Goal: Task Accomplishment & Management: Complete application form

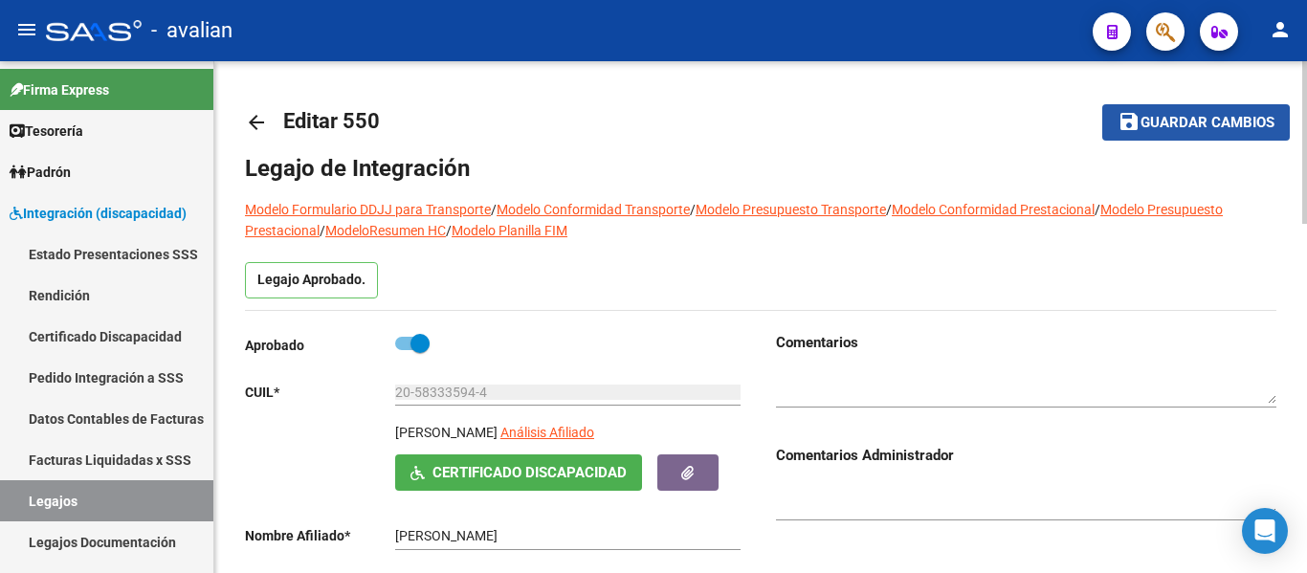
click at [1152, 126] on span "Guardar cambios" at bounding box center [1208, 123] width 134 height 17
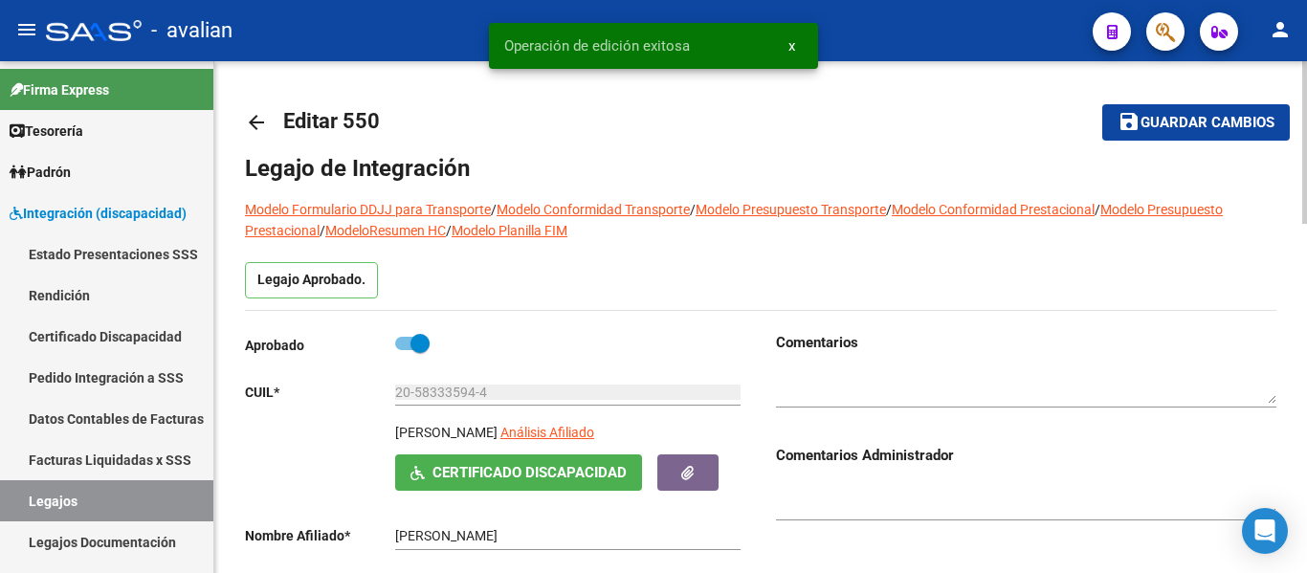
click at [253, 106] on link "arrow_back" at bounding box center [264, 122] width 38 height 45
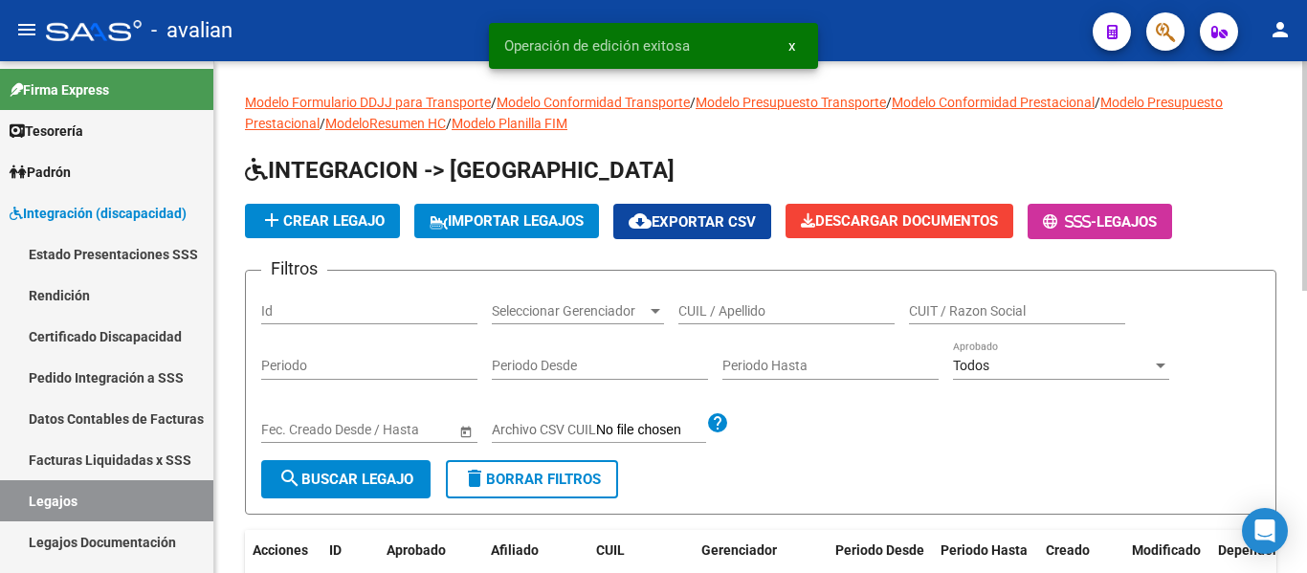
click at [759, 310] on input "CUIL / Apellido" at bounding box center [786, 311] width 216 height 16
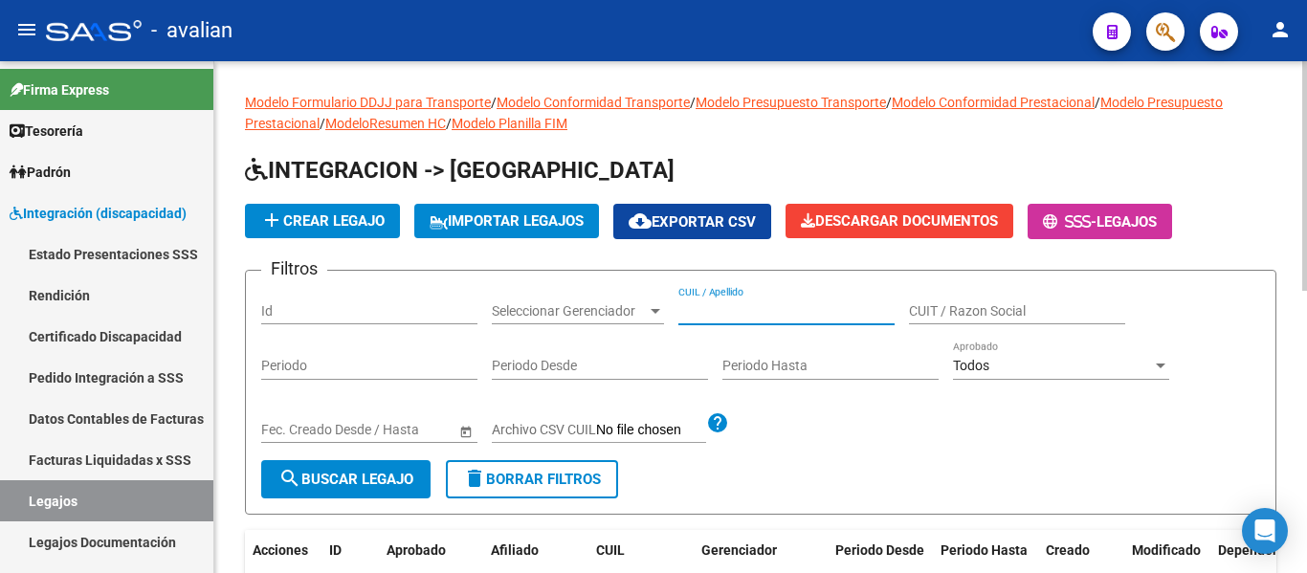
paste input "20584850516"
type input "20584850516"
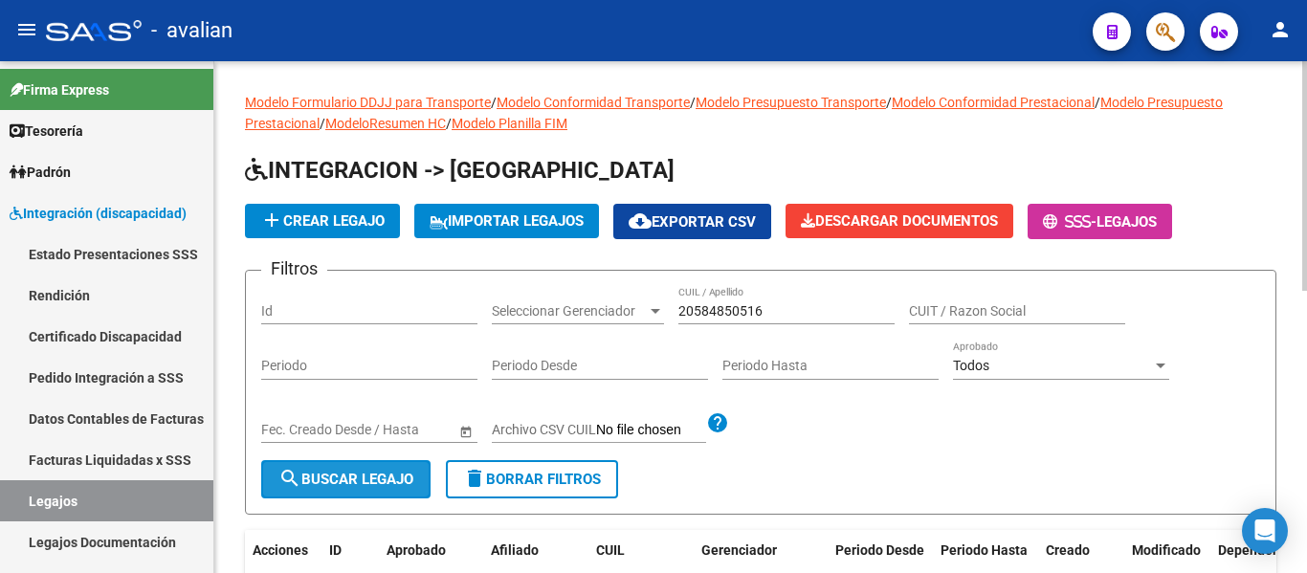
click at [334, 473] on span "search Buscar Legajo" at bounding box center [345, 479] width 135 height 17
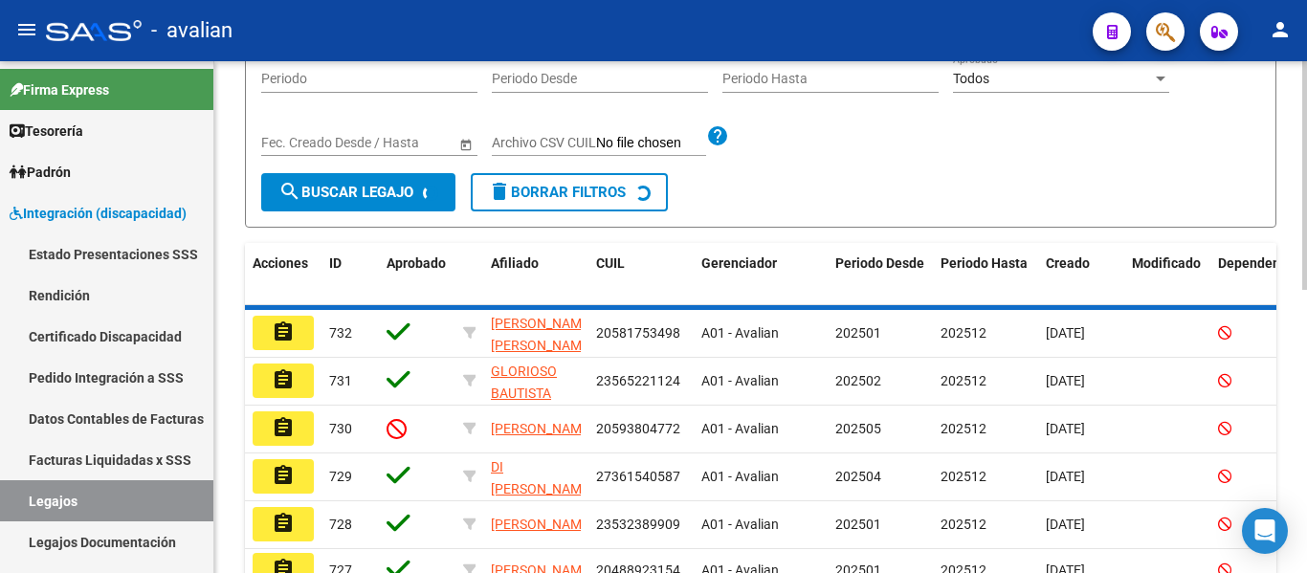
scroll to position [199, 0]
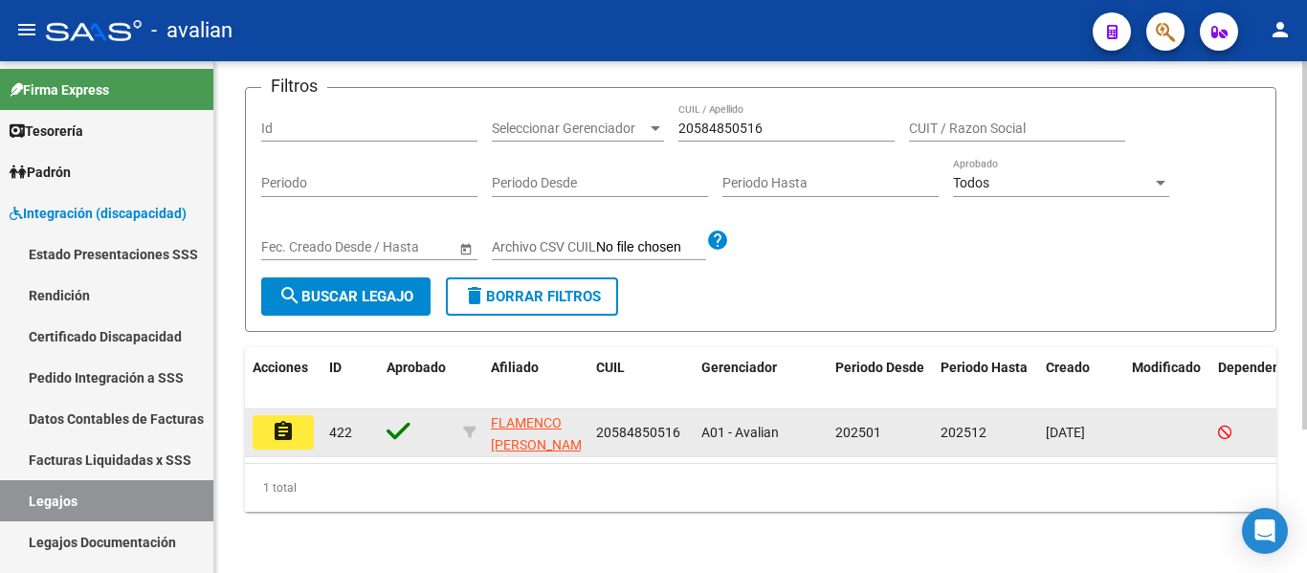
click at [297, 419] on button "assignment" at bounding box center [283, 432] width 61 height 34
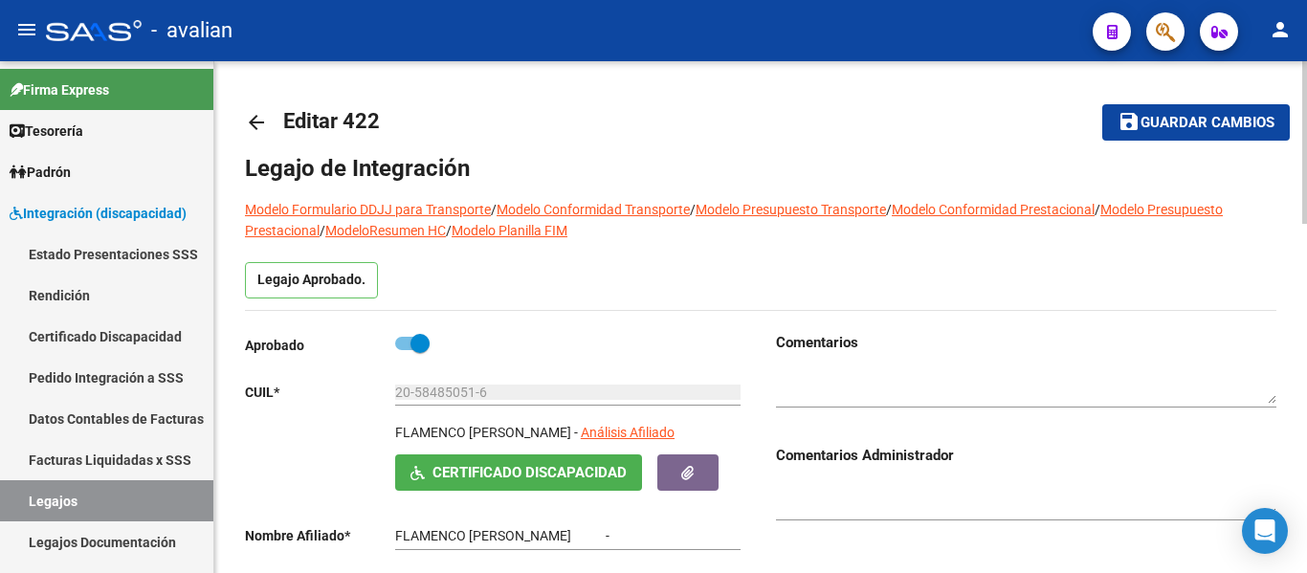
type input "FLAMENCO [PERSON_NAME]"
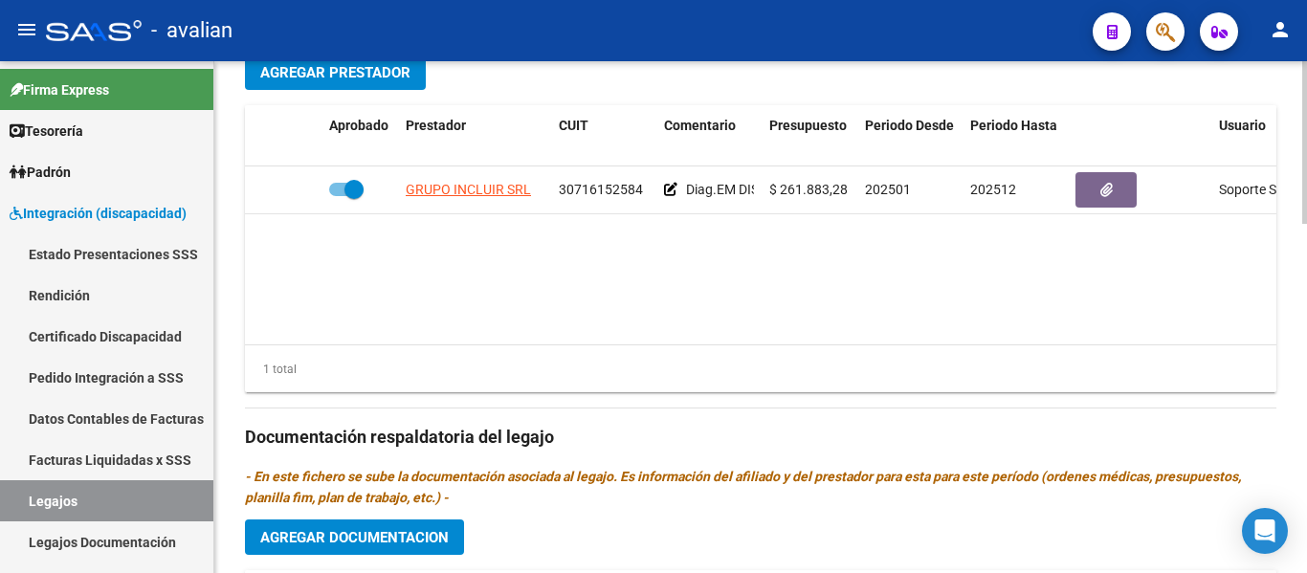
scroll to position [861, 0]
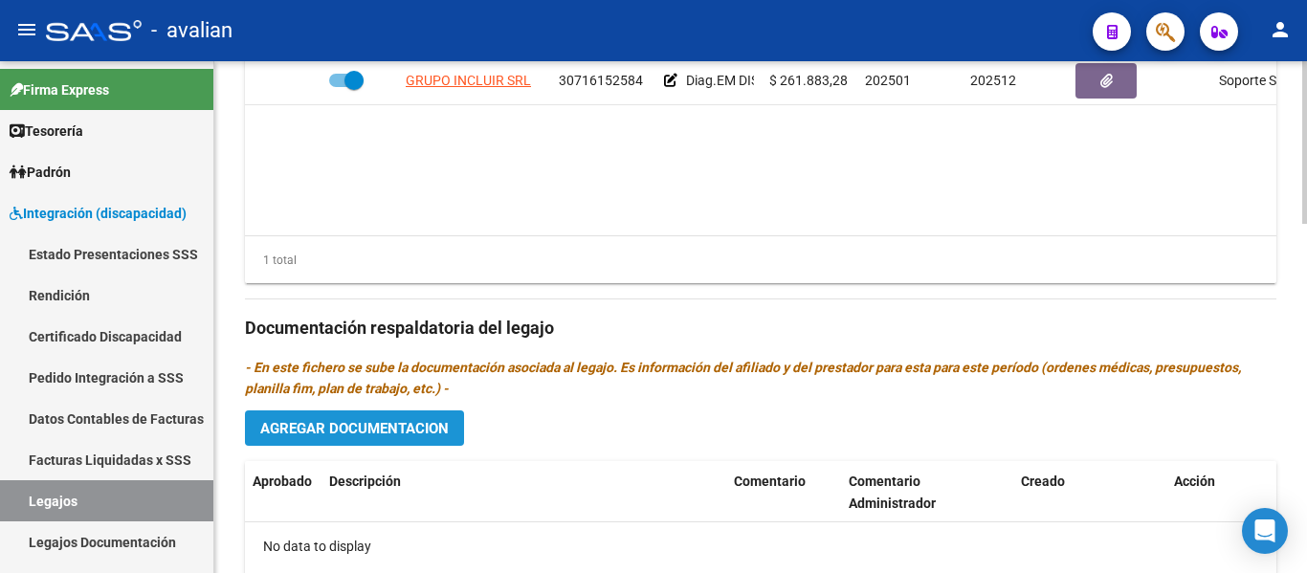
click at [399, 427] on span "Agregar Documentacion" at bounding box center [354, 428] width 189 height 17
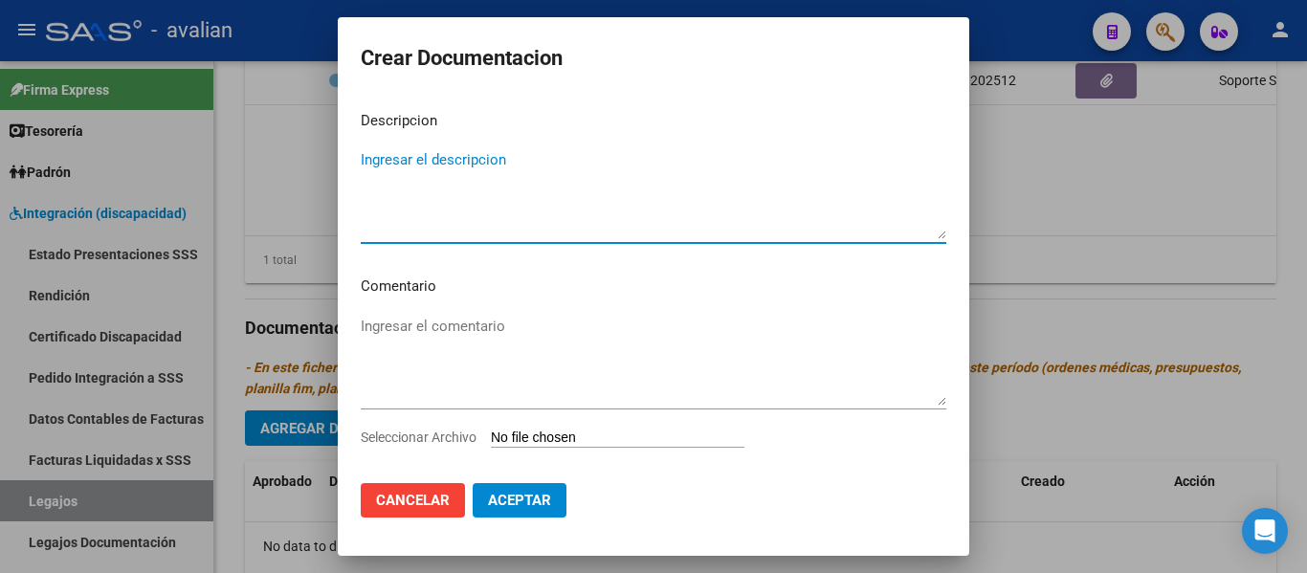
type textarea "2025 de enero a diciembre: Integracion x Avalian Agente del seguro de salud. - …"
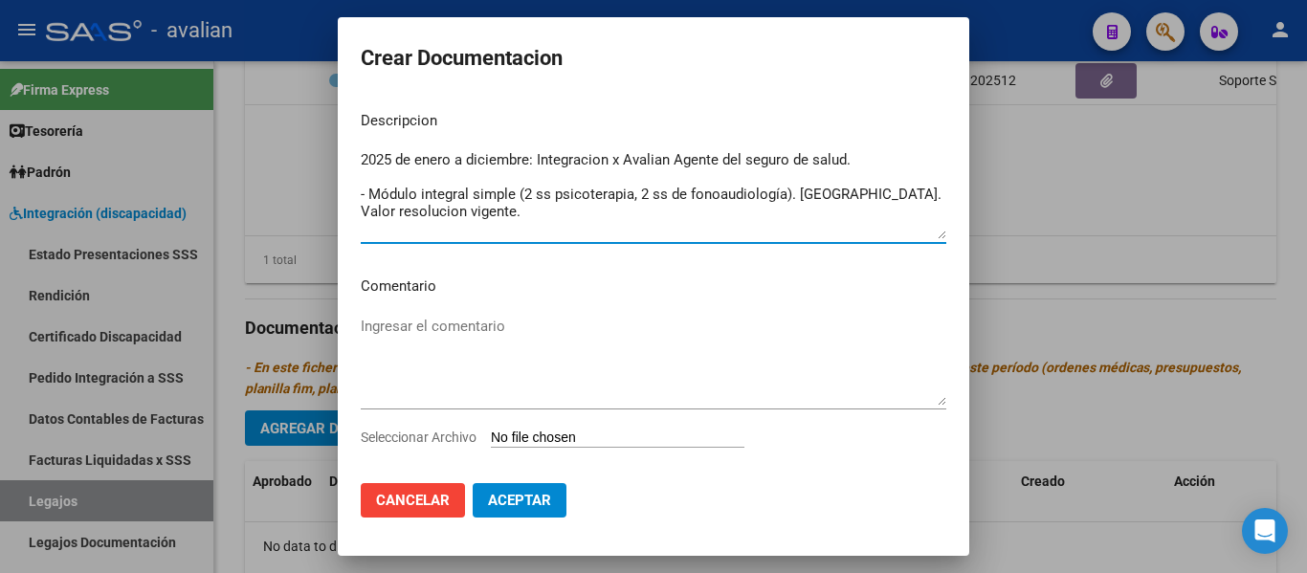
drag, startPoint x: 525, startPoint y: 212, endPoint x: 307, endPoint y: 68, distance: 261.7
click at [307, 68] on div "Crear Documentacion Descripcion 2025 de enero a diciembre: Integracion x Avalia…" at bounding box center [653, 286] width 1307 height 573
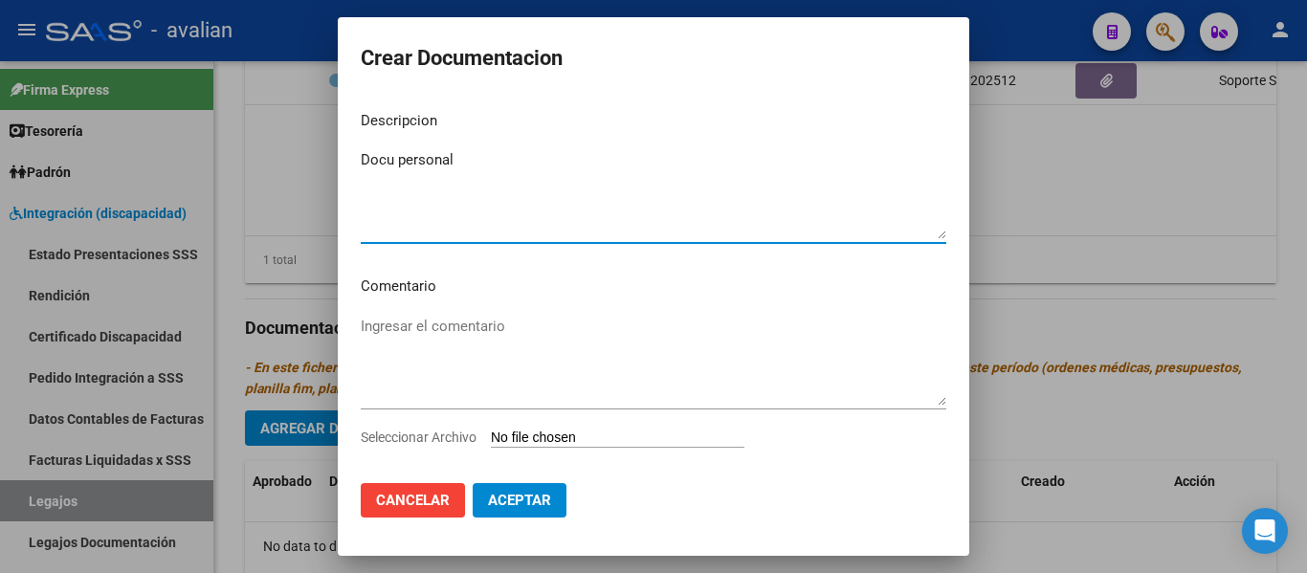
type textarea "Docu personal"
click at [429, 322] on textarea "Ingresar el comentario" at bounding box center [654, 361] width 586 height 90
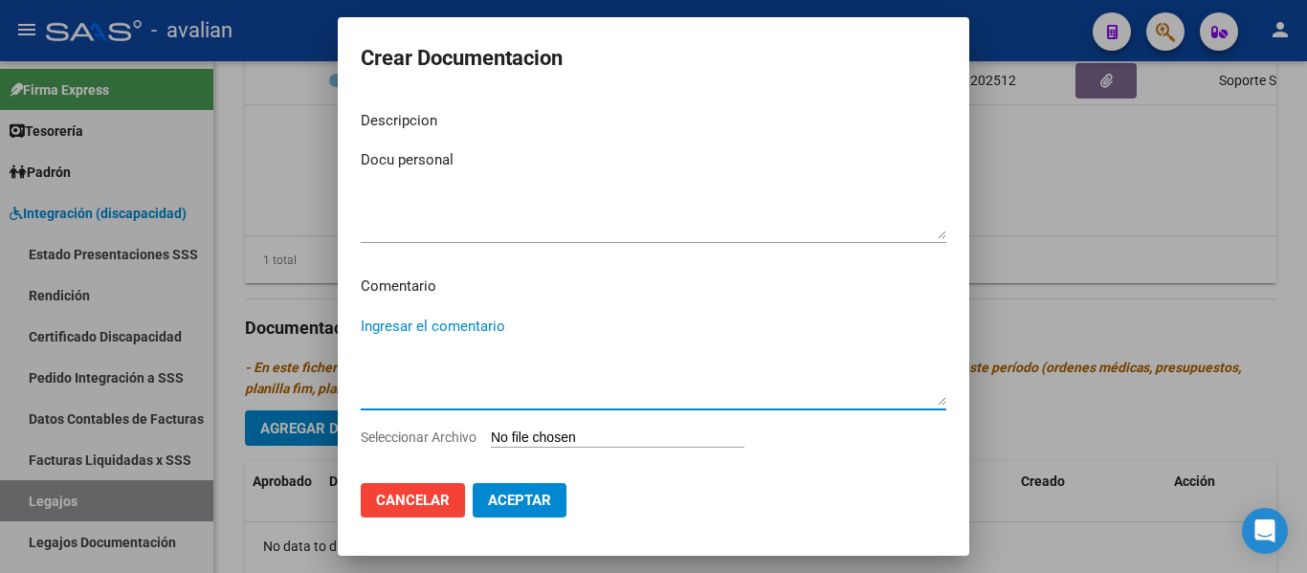
paste textarea "2025 de enero a diciembre: Integracion x Avalian Agente del seguro de salud. - …"
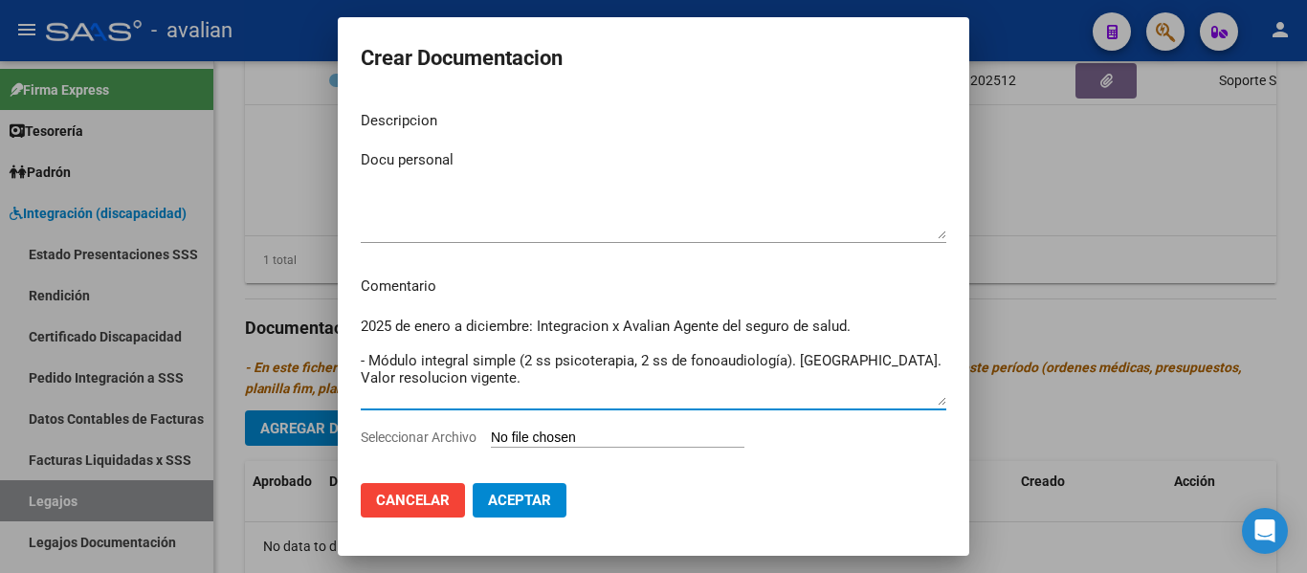
drag, startPoint x: 865, startPoint y: 326, endPoint x: 528, endPoint y: 301, distance: 337.7
click at [528, 301] on mat-dialog-content "Descripcion Docu personal Ingresar el descripcion Comentario 2025 de enero a di…" at bounding box center [654, 282] width 632 height 372
drag, startPoint x: 406, startPoint y: 322, endPoint x: 290, endPoint y: 313, distance: 116.2
click at [290, 313] on div "Crear Documentacion Descripcion Docu personal Ingresar el descripcion Comentari…" at bounding box center [653, 286] width 1307 height 573
type textarea "De enero a diciembre - Módulo integral simple (2 ss psicoterapia, 2 ss de fonoa…"
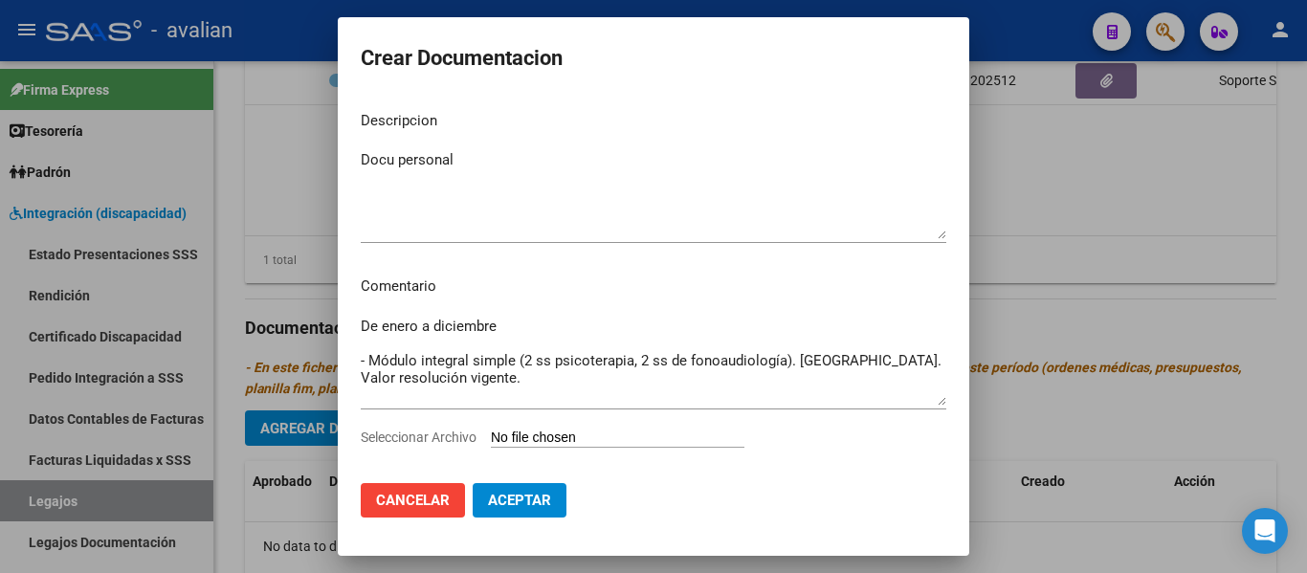
click at [582, 436] on input "Seleccionar Archivo" at bounding box center [618, 439] width 254 height 18
type input "C:\fakepath\ilovepdf_merged (9).pdf"
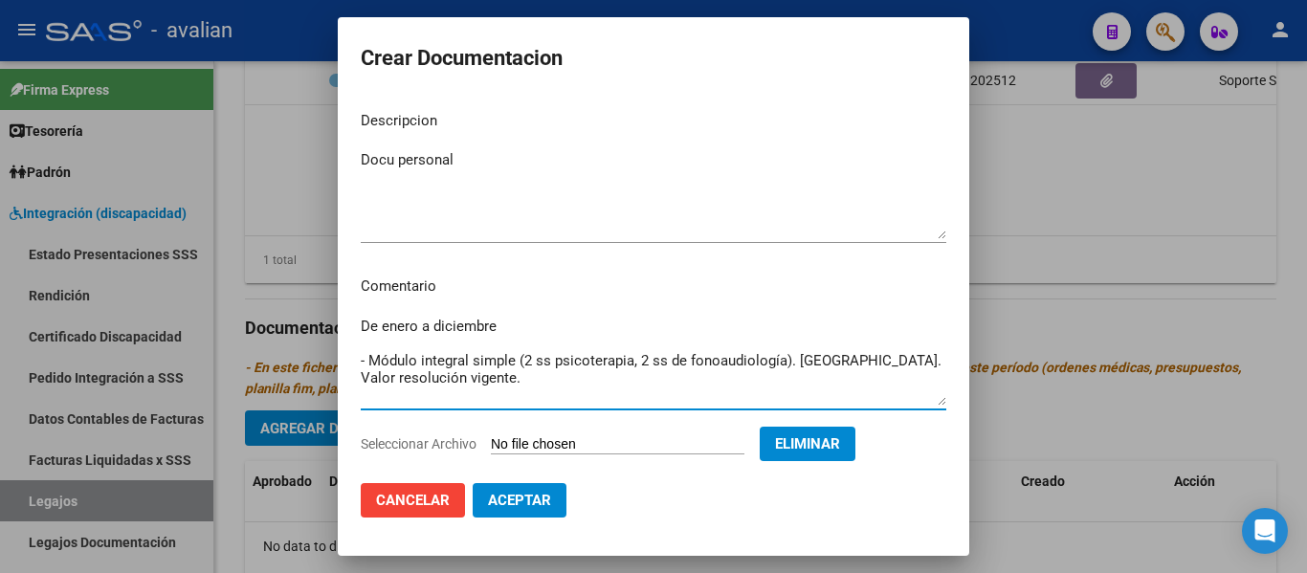
drag, startPoint x: 488, startPoint y: 378, endPoint x: 346, endPoint y: 299, distance: 162.4
click at [346, 299] on mat-dialog-content "Descripcion Docu personal Ingresar el descripcion Comentario De enero a diciemb…" at bounding box center [654, 282] width 632 height 372
click at [518, 495] on span "Aceptar" at bounding box center [519, 500] width 63 height 17
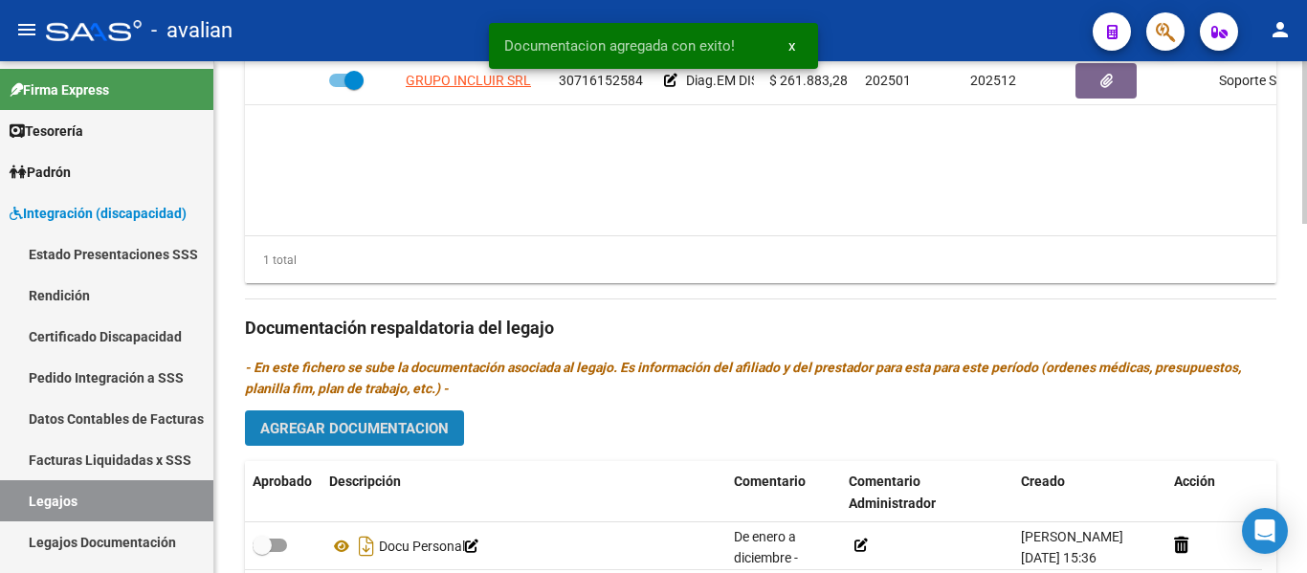
click at [413, 422] on span "Agregar Documentacion" at bounding box center [354, 428] width 189 height 17
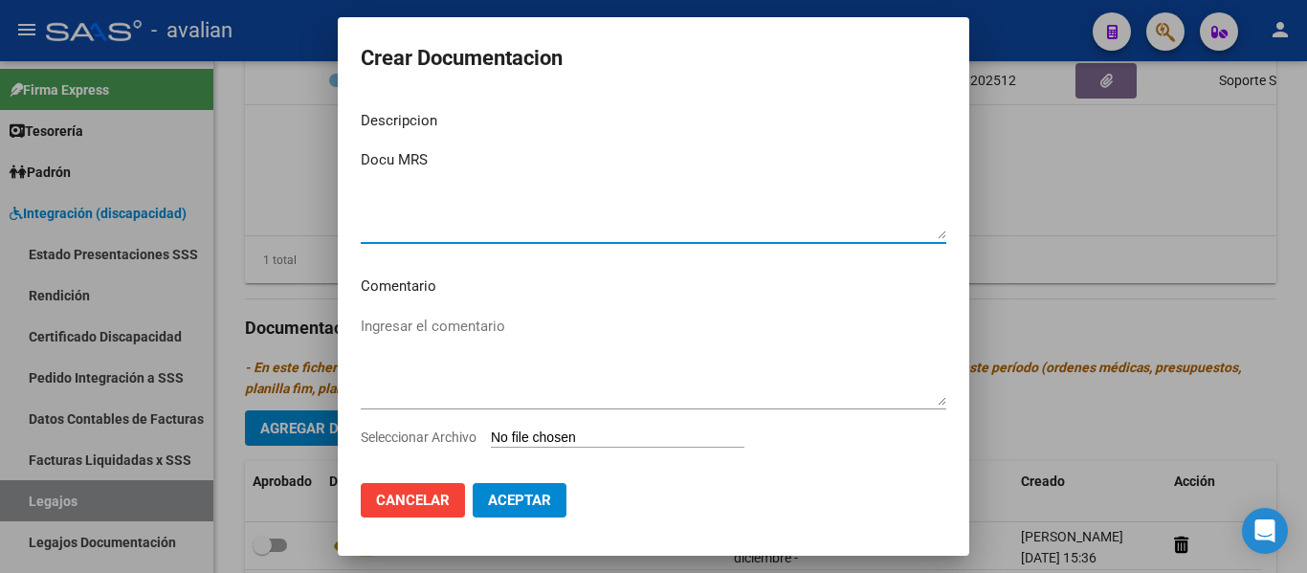
type textarea "Docu MRS"
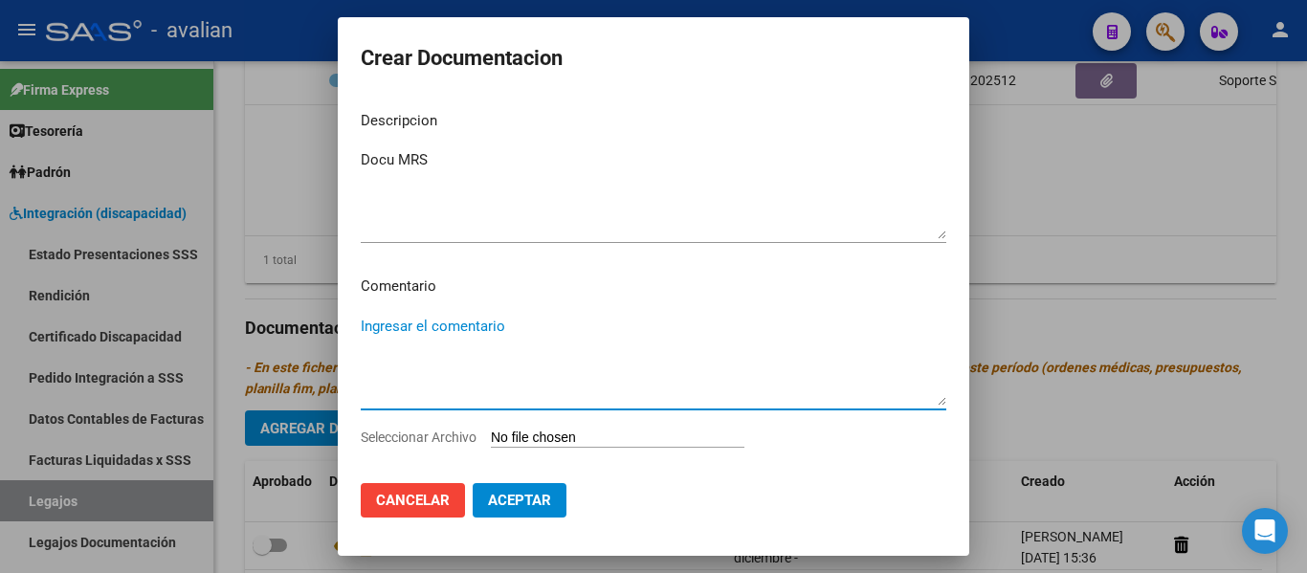
click at [397, 336] on textarea "Ingresar el comentario" at bounding box center [654, 361] width 586 height 90
paste textarea "De enero a diciembre - Módulo integral simple (2 ss psicoterapia, 2 ss de fonoa…"
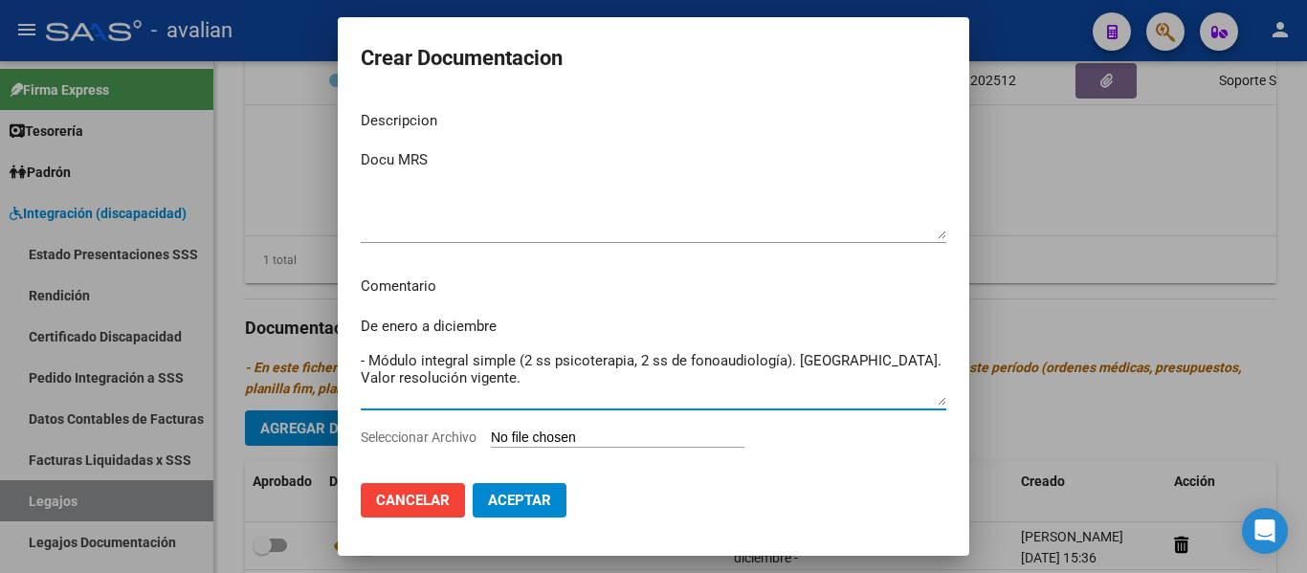
type textarea "De enero a diciembre - Módulo integral simple (2 ss psicoterapia, 2 ss de fonoa…"
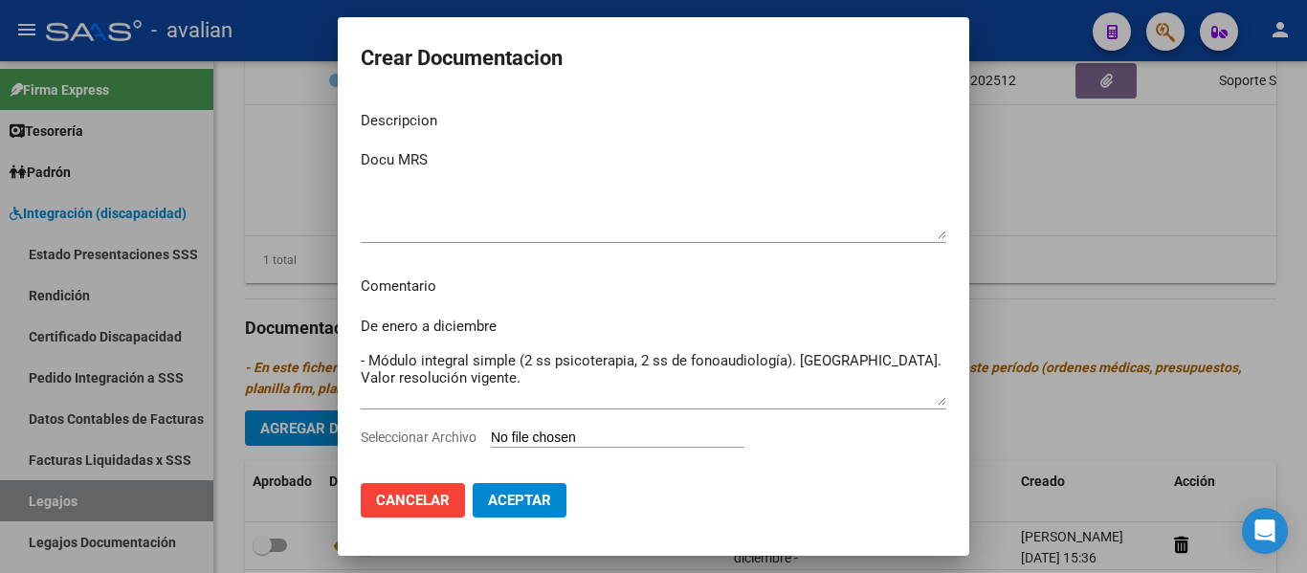
click at [566, 441] on input "Seleccionar Archivo" at bounding box center [618, 439] width 254 height 18
type input "C:\fakepath\DOCU MRS.pdf"
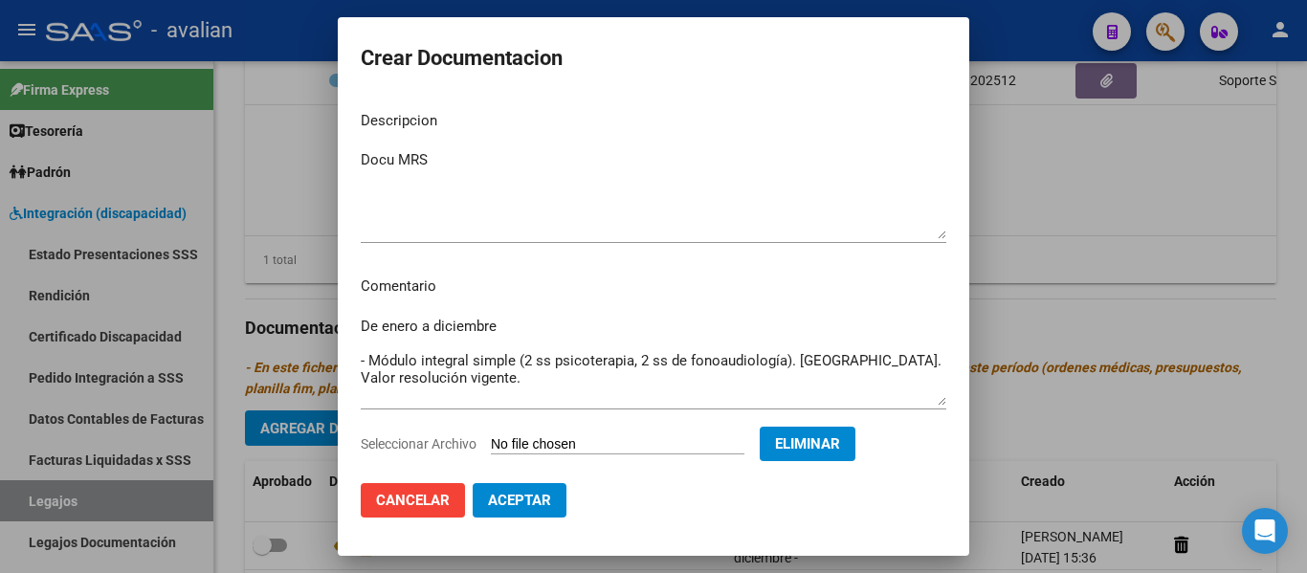
click at [528, 504] on span "Aceptar" at bounding box center [519, 500] width 63 height 17
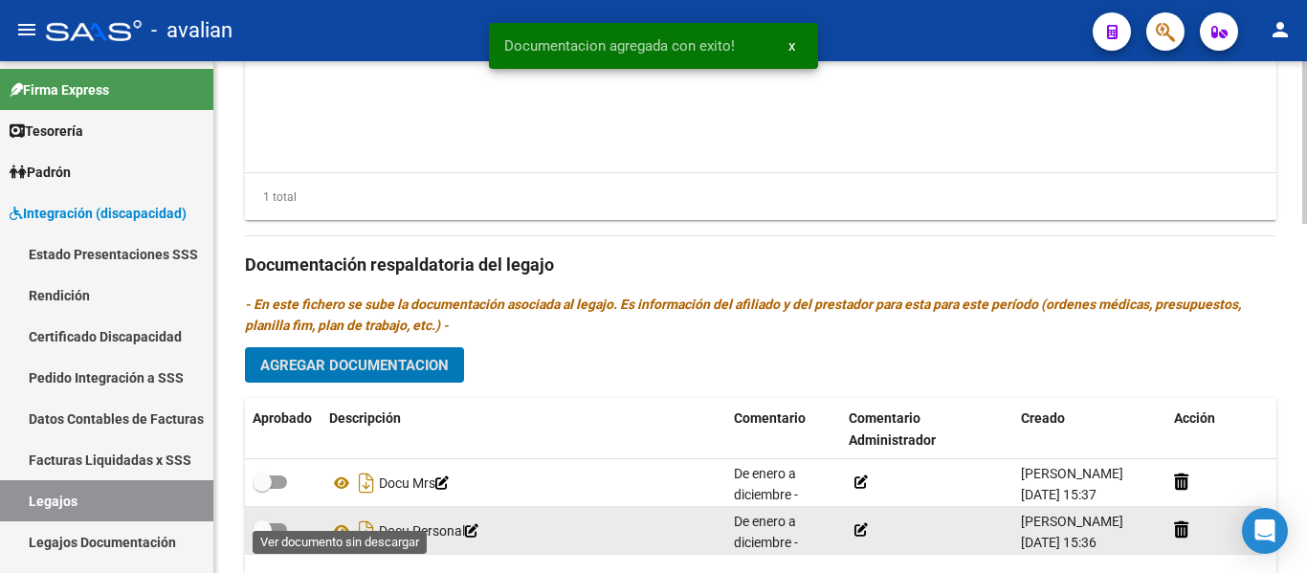
scroll to position [957, 0]
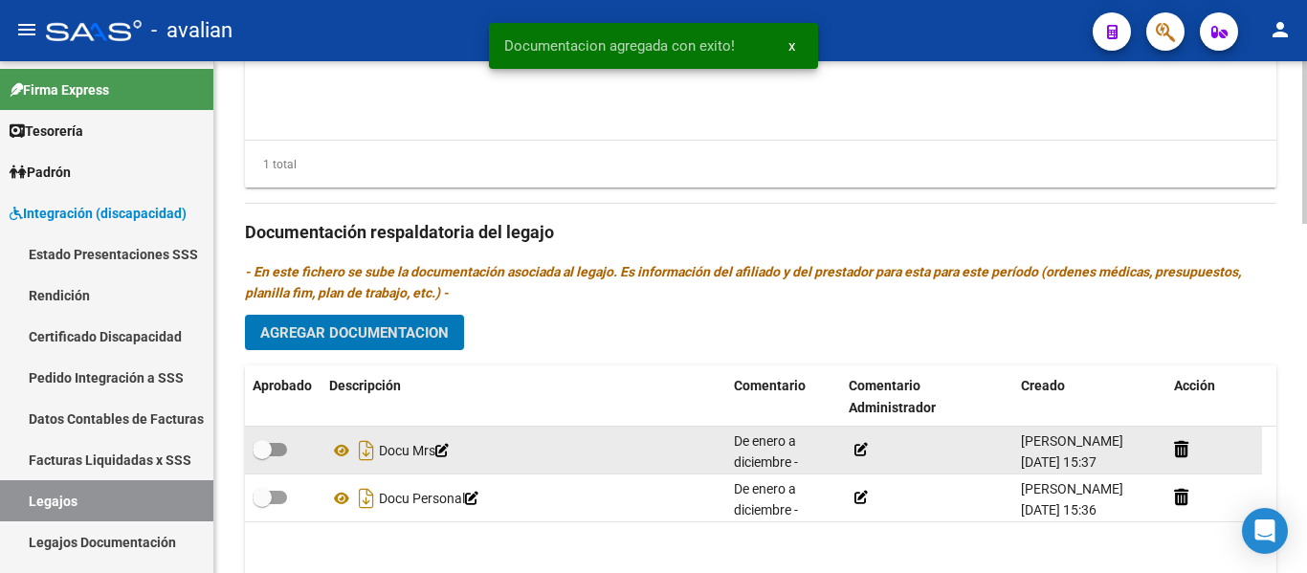
click at [279, 446] on span at bounding box center [270, 449] width 34 height 13
click at [262, 456] on input "checkbox" at bounding box center [261, 456] width 1 height 1
checkbox input "true"
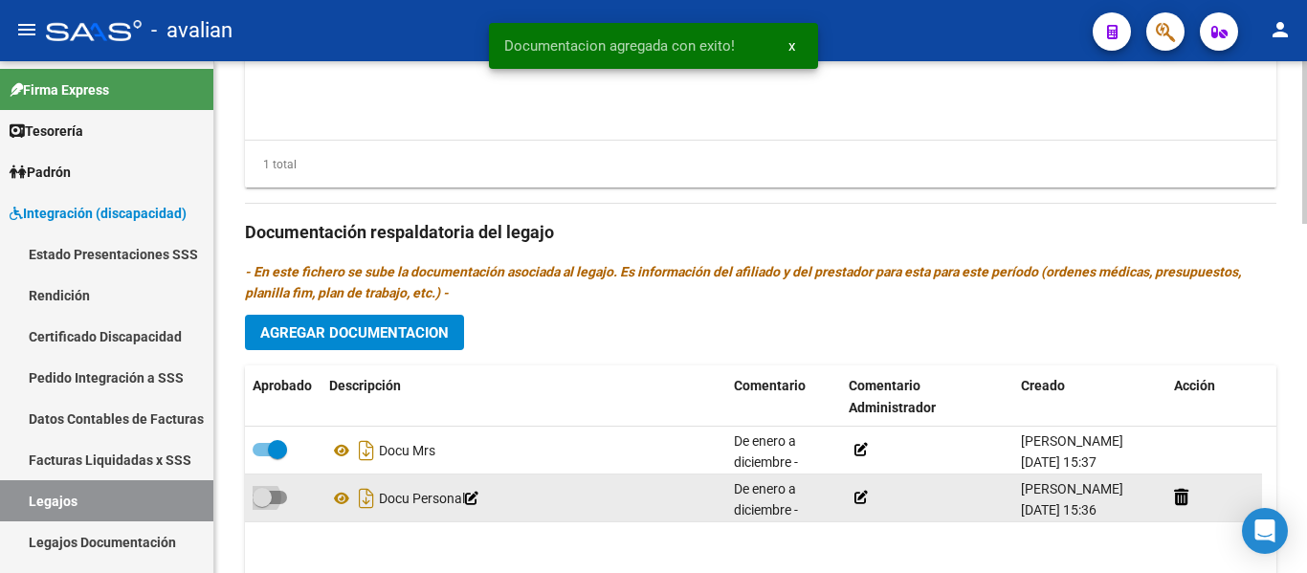
click at [285, 498] on span at bounding box center [270, 497] width 34 height 13
click at [262, 504] on input "checkbox" at bounding box center [261, 504] width 1 height 1
checkbox input "true"
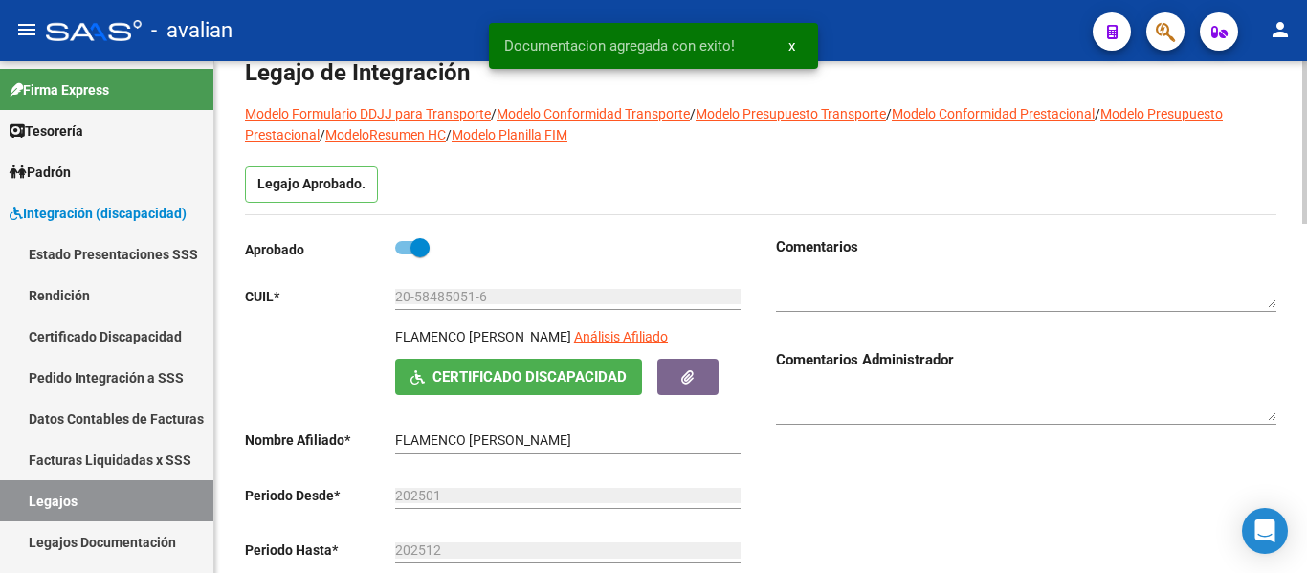
scroll to position [0, 0]
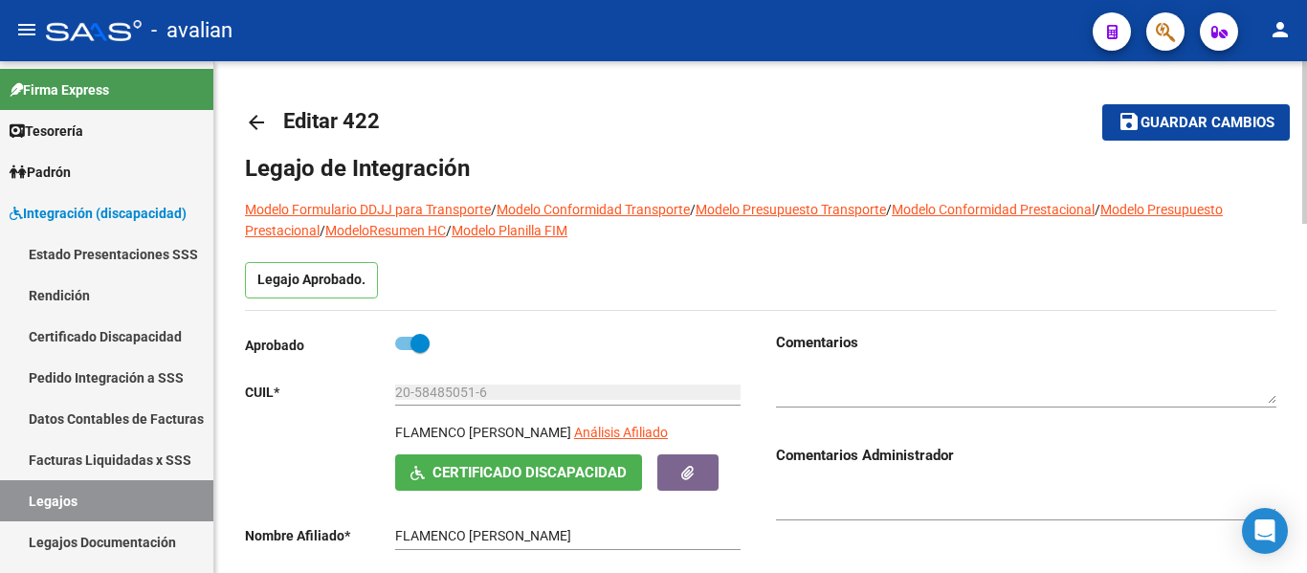
click at [1174, 125] on span "Guardar cambios" at bounding box center [1208, 123] width 134 height 17
click at [570, 281] on div "Legajo Aprobado." at bounding box center [761, 286] width 1032 height 48
click at [1153, 117] on span "Guardar cambios" at bounding box center [1208, 123] width 134 height 17
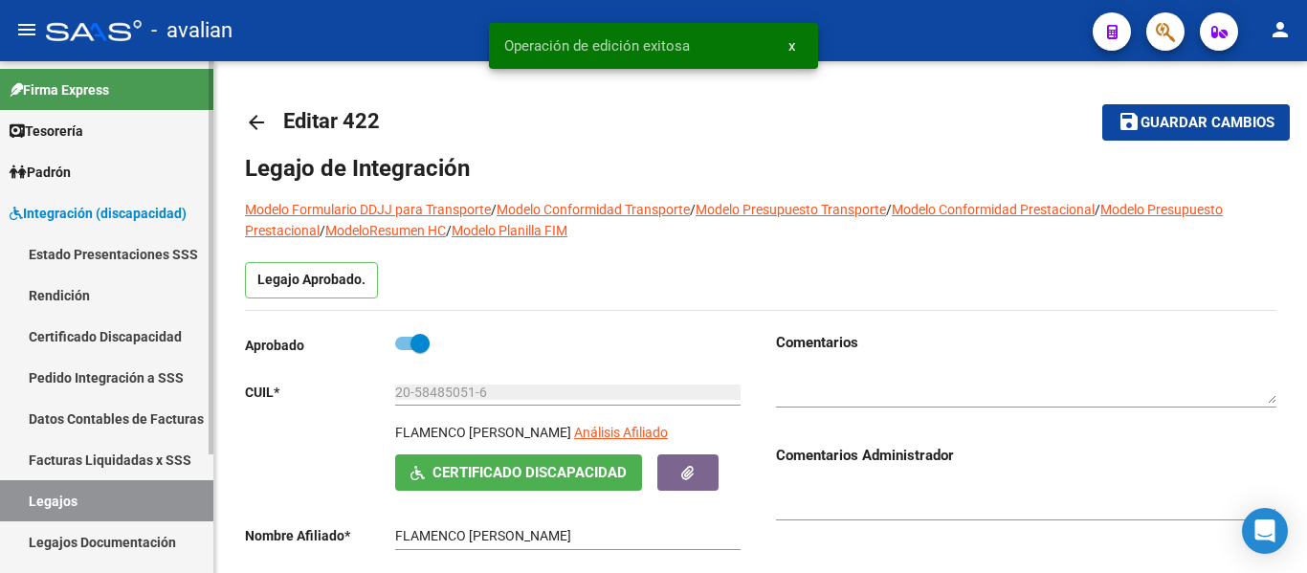
click at [56, 332] on link "Certificado Discapacidad" at bounding box center [106, 336] width 213 height 41
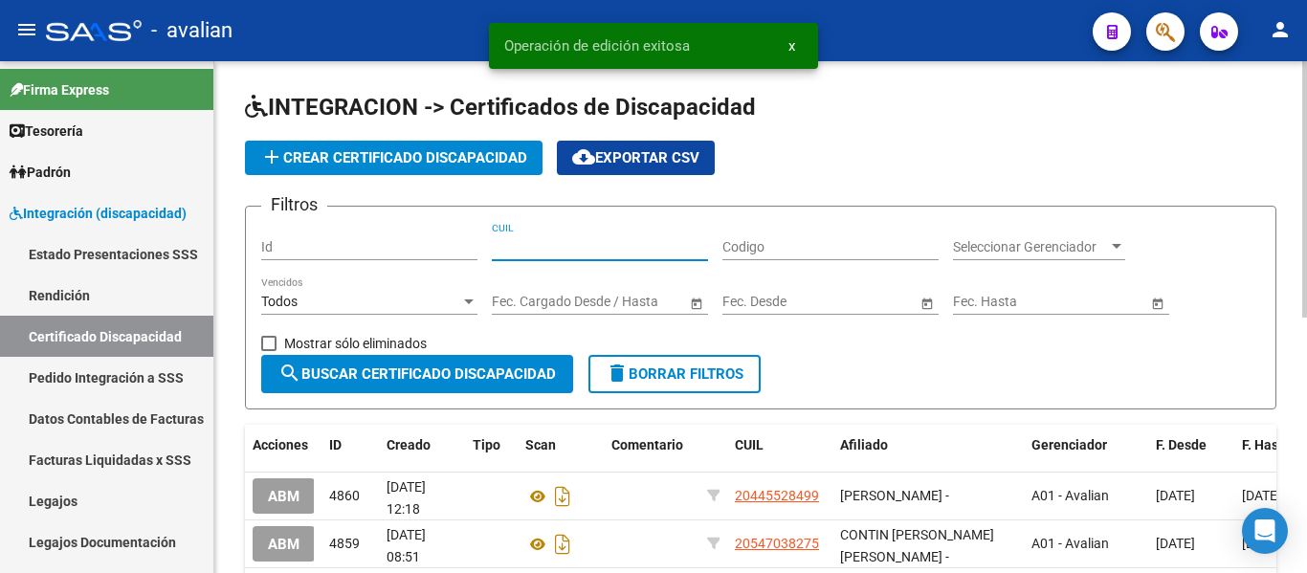
click at [594, 245] on input "CUIL" at bounding box center [600, 247] width 216 height 16
paste input "20-27803759-3"
type input "20-27803759-3"
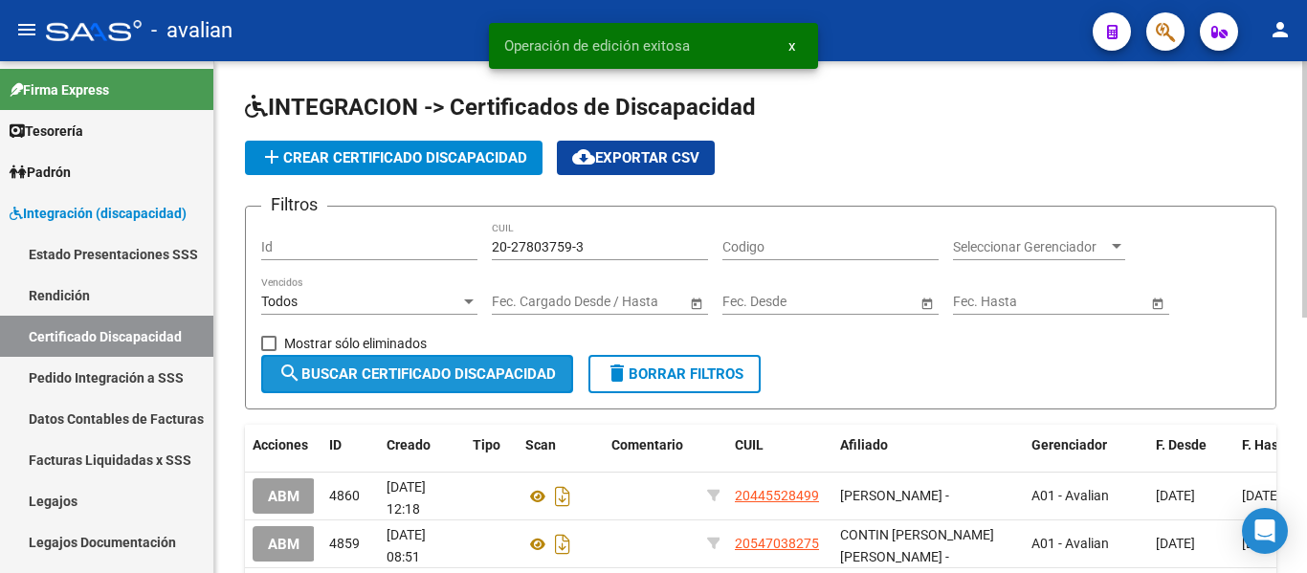
click at [496, 383] on button "search Buscar Certificado Discapacidad" at bounding box center [417, 374] width 312 height 38
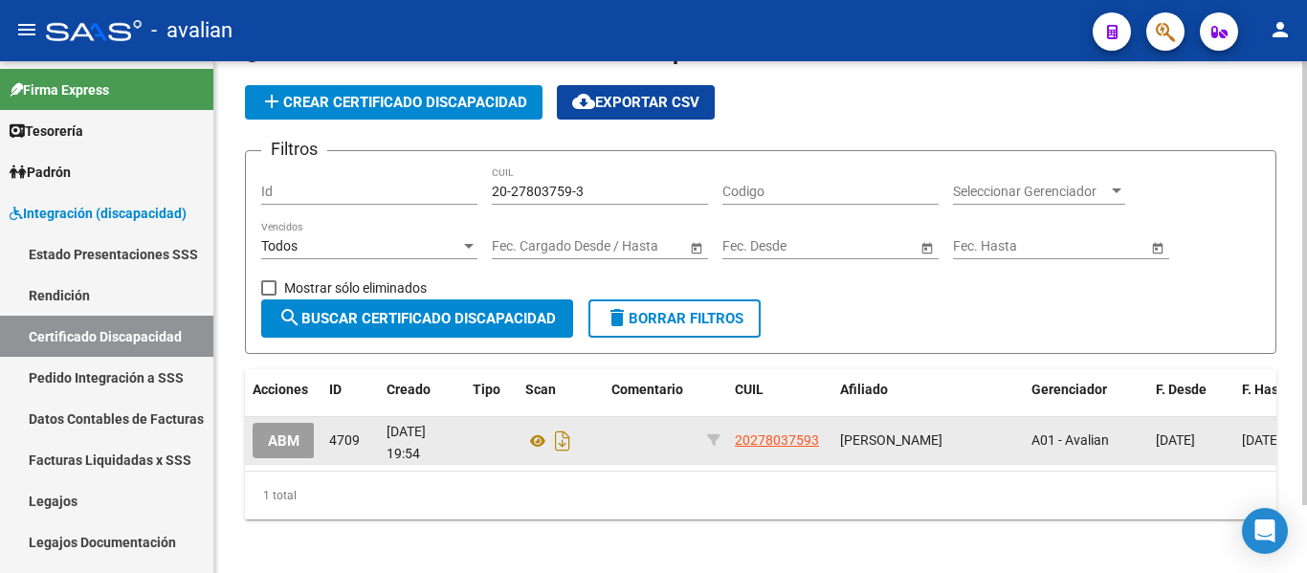
scroll to position [78, 0]
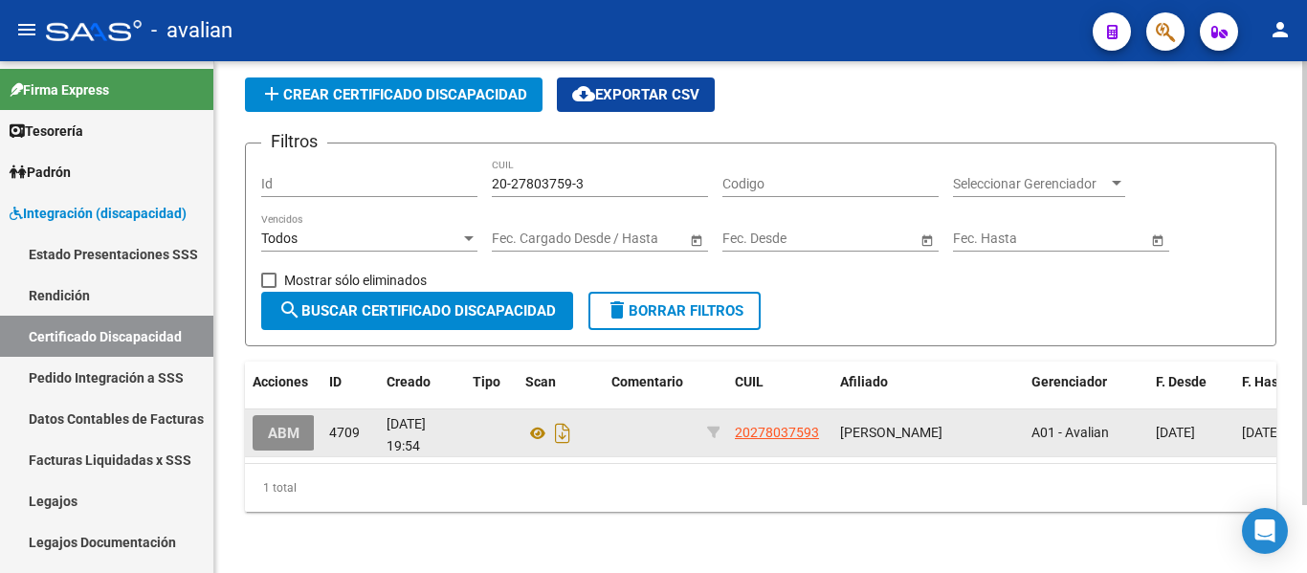
click at [268, 425] on span "ABM" at bounding box center [284, 433] width 32 height 17
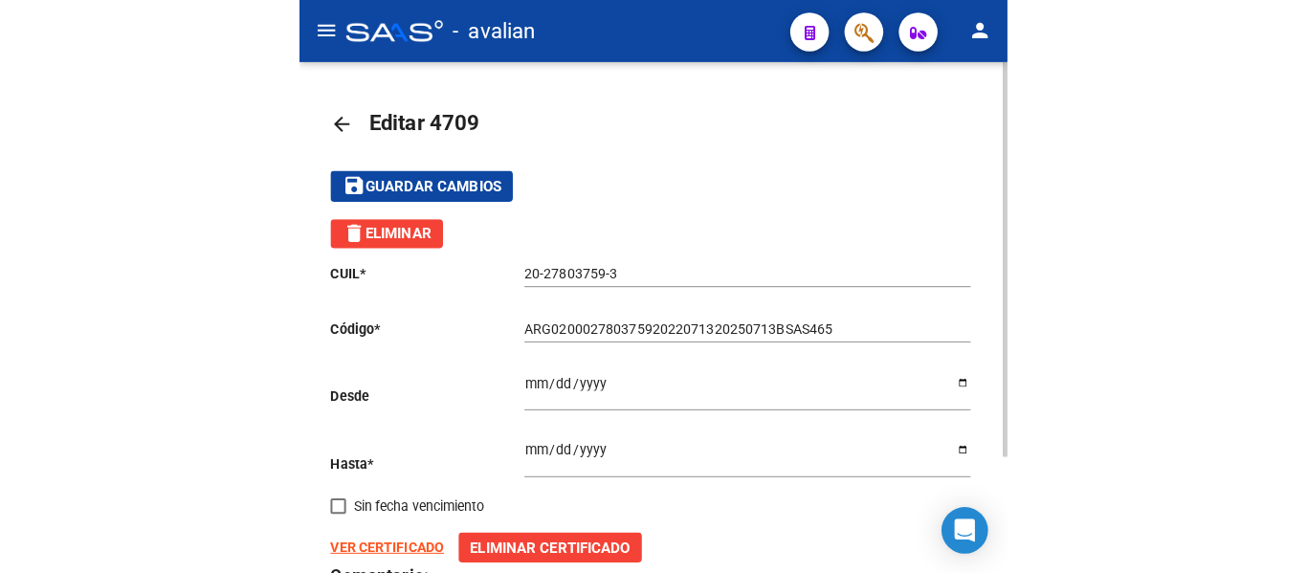
scroll to position [148, 0]
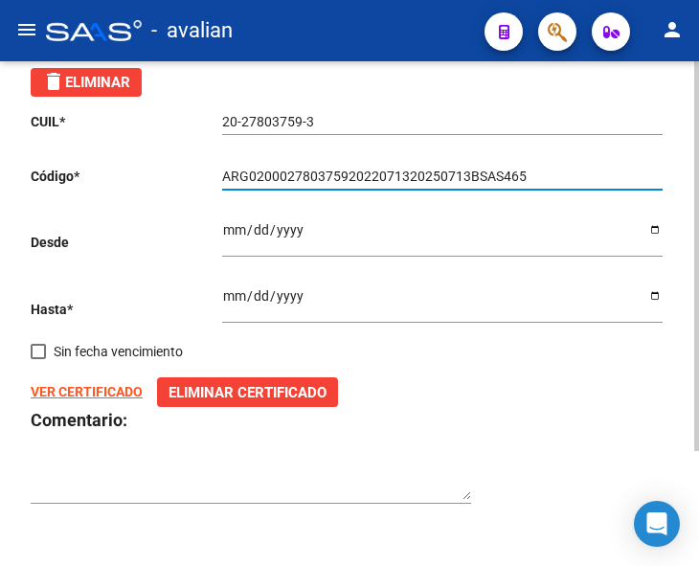
drag, startPoint x: 535, startPoint y: 178, endPoint x: 102, endPoint y: 170, distance: 432.6
click at [102, 170] on app-form-text-field "Código * ARG02000278037592022071320250713BSAS465 Ingresar el Codigo" at bounding box center [346, 175] width 631 height 15
paste input "[CREDIT_CARD_NUMBER]"
type input "ARG02000278037592025072920350729BSAS465"
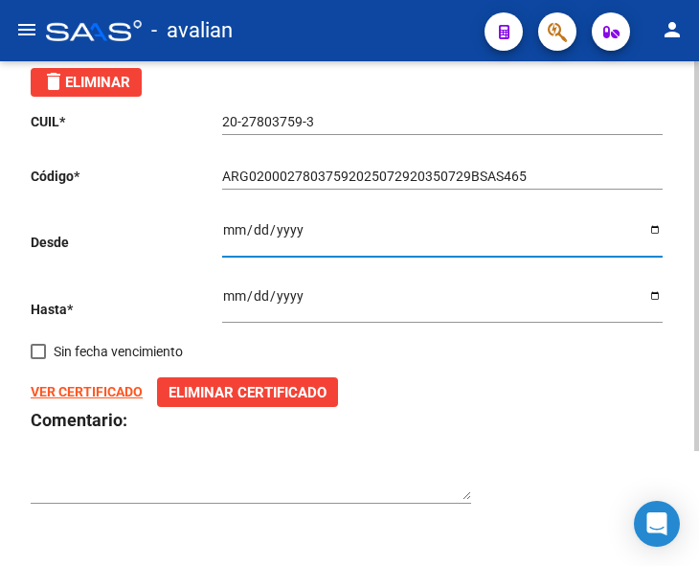
click at [655, 233] on input "[DATE]" at bounding box center [442, 236] width 440 height 29
type input "[DATE]"
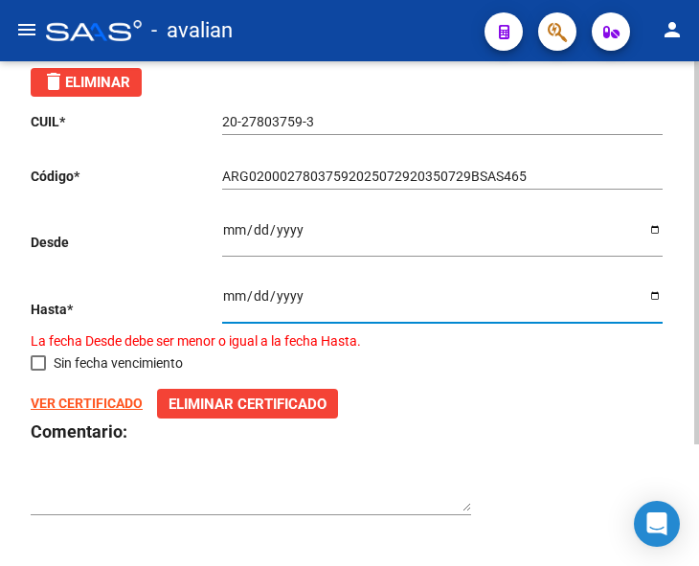
click at [660, 295] on input "[DATE]" at bounding box center [442, 302] width 440 height 29
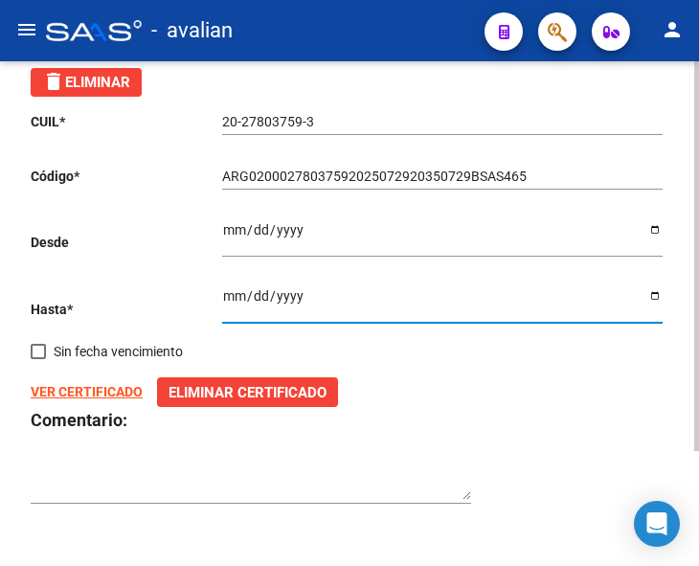
type input "[DATE]"
drag, startPoint x: 172, startPoint y: 390, endPoint x: 162, endPoint y: 407, distance: 19.4
click at [102, 422] on div "CUIL * 20-27803759-3 Ingresar el CUIL Código * ARG02000278037592025072920350729…" at bounding box center [349, 308] width 637 height 423
click at [192, 399] on span "Eliminar Certificado" at bounding box center [247, 392] width 158 height 17
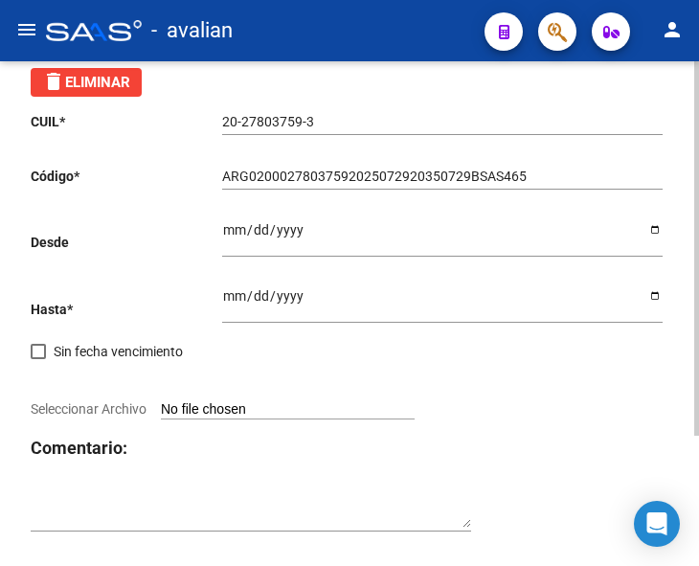
click at [211, 411] on input "Seleccionar Archivo" at bounding box center [288, 410] width 254 height 18
type input "C:\fakepath\CUD (3) (1)_page-0001.jpg"
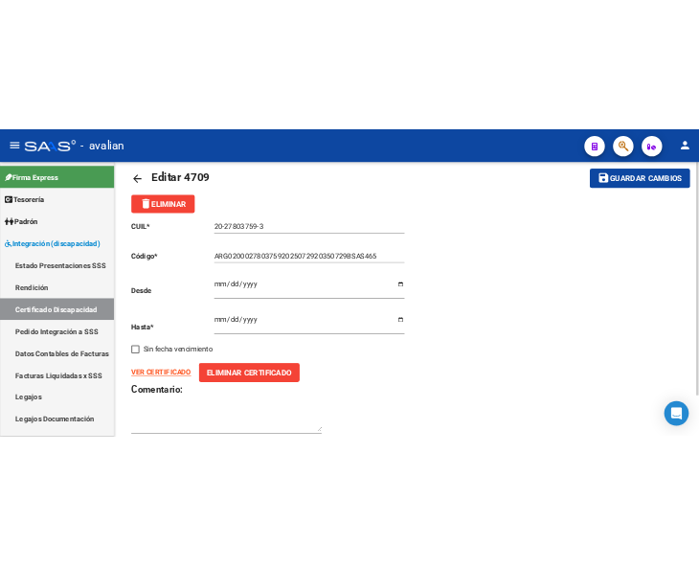
scroll to position [0, 0]
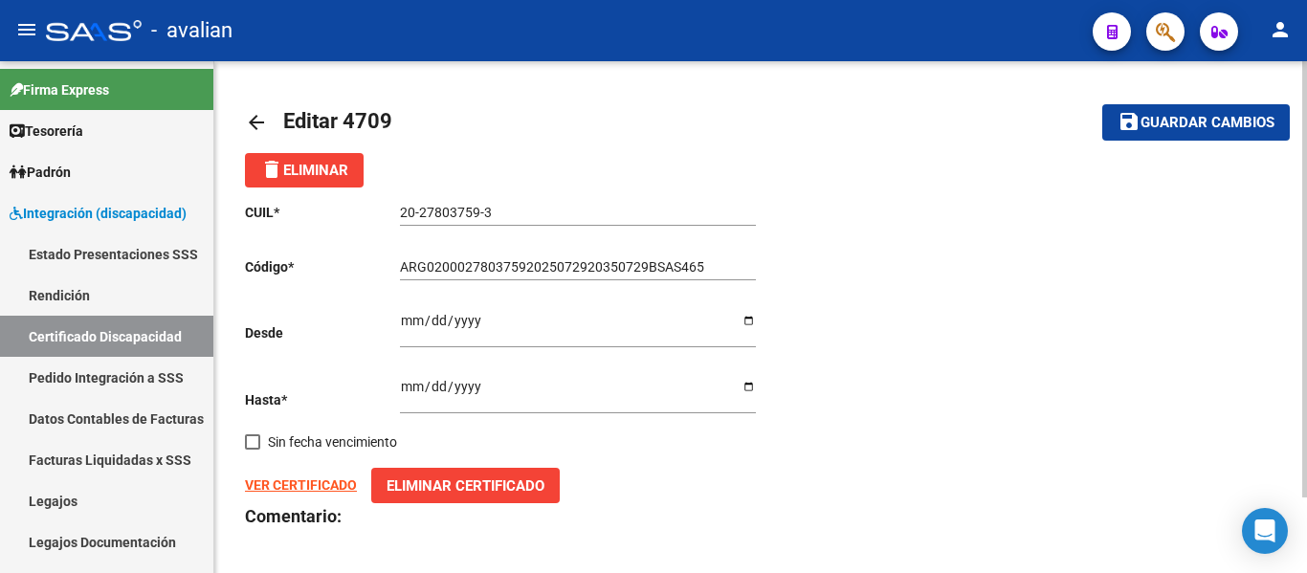
click at [1223, 127] on span "Guardar cambios" at bounding box center [1208, 123] width 134 height 17
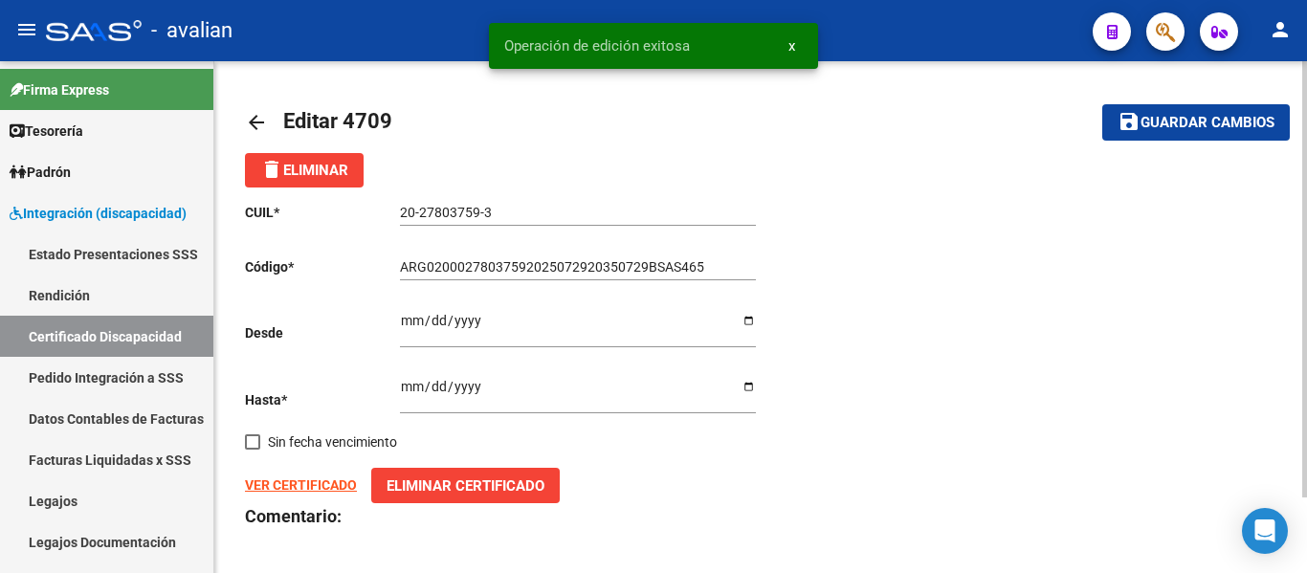
click at [255, 122] on mat-icon "arrow_back" at bounding box center [256, 122] width 23 height 23
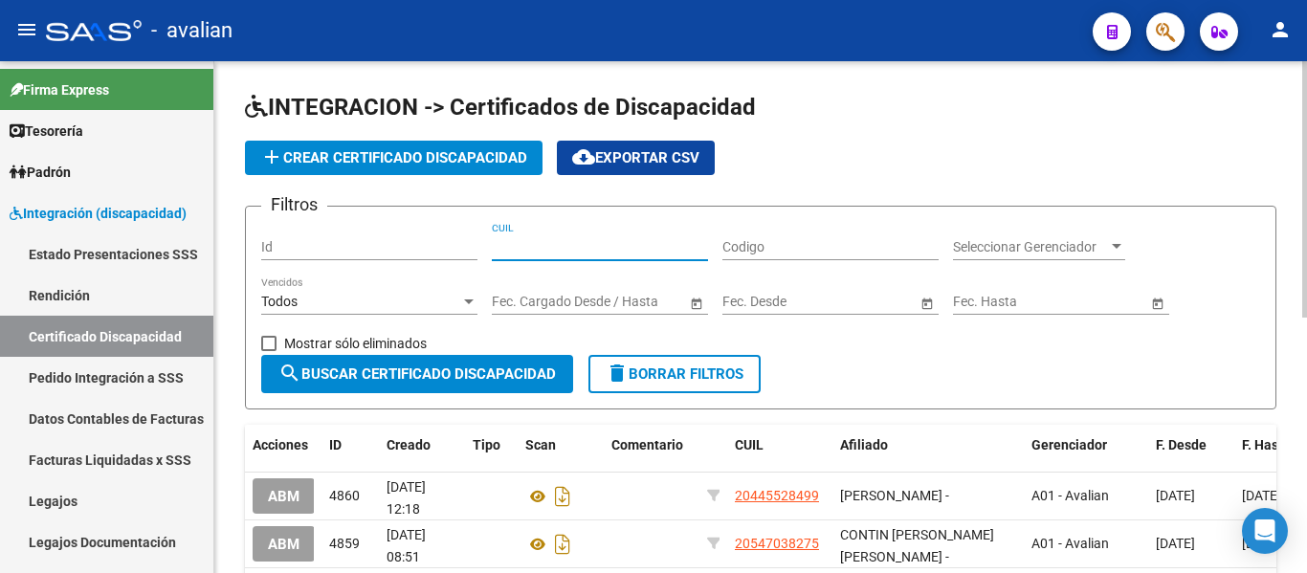
click at [534, 251] on input "CUIL" at bounding box center [600, 247] width 216 height 16
paste input "20-56637834-6"
type input "20-56637834-6"
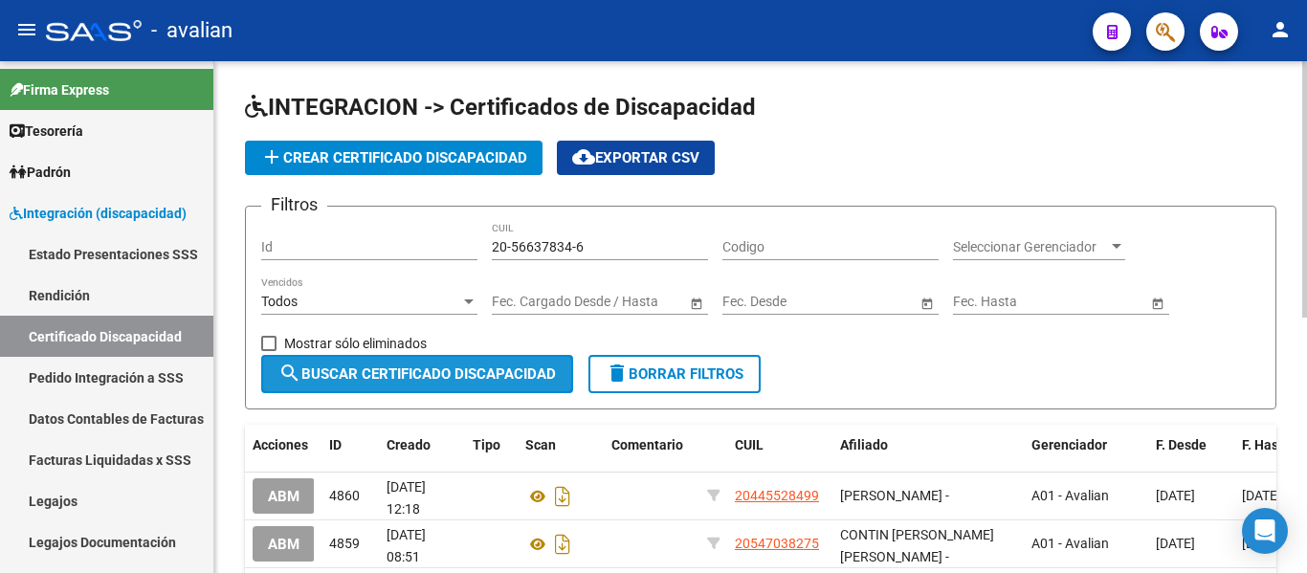
click at [474, 371] on span "search Buscar Certificado Discapacidad" at bounding box center [416, 374] width 277 height 17
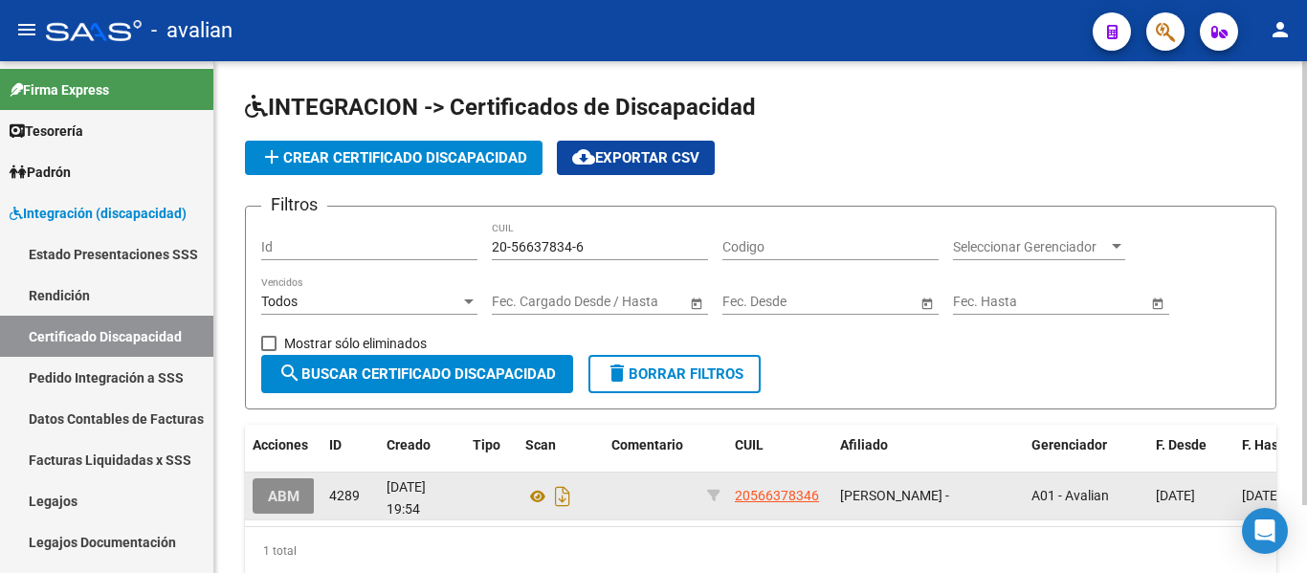
click at [296, 496] on span "ABM" at bounding box center [284, 496] width 32 height 17
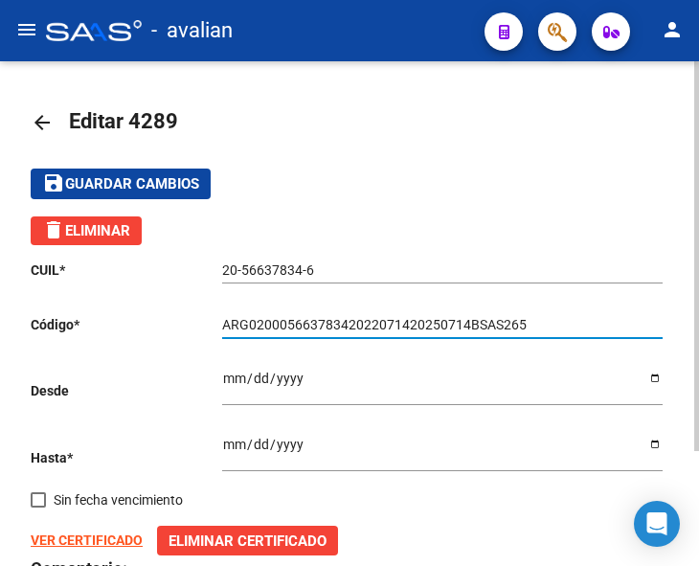
drag, startPoint x: 555, startPoint y: 324, endPoint x: 138, endPoint y: 339, distance: 417.4
click at [138, 339] on div "CUIL * 20-56637834-6 Ingresar el CUIL Código * ARG02000566378342022071420250714…" at bounding box center [349, 456] width 637 height 423
paste input "6"
type input "ARG02000566378342022071420260714BSAS265"
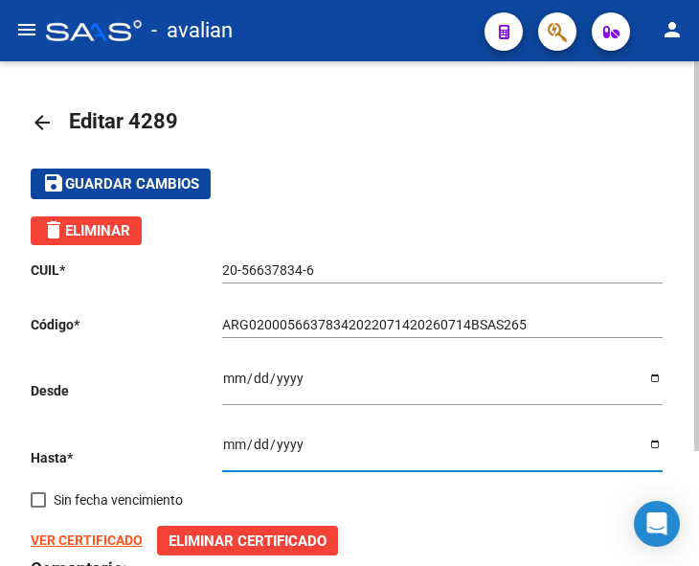
click at [331, 437] on input "[DATE]" at bounding box center [442, 450] width 440 height 29
click at [652, 444] on input "[DATE]" at bounding box center [442, 450] width 440 height 29
type input "[DATE]"
click at [175, 540] on span "Eliminar Certificado" at bounding box center [247, 540] width 158 height 17
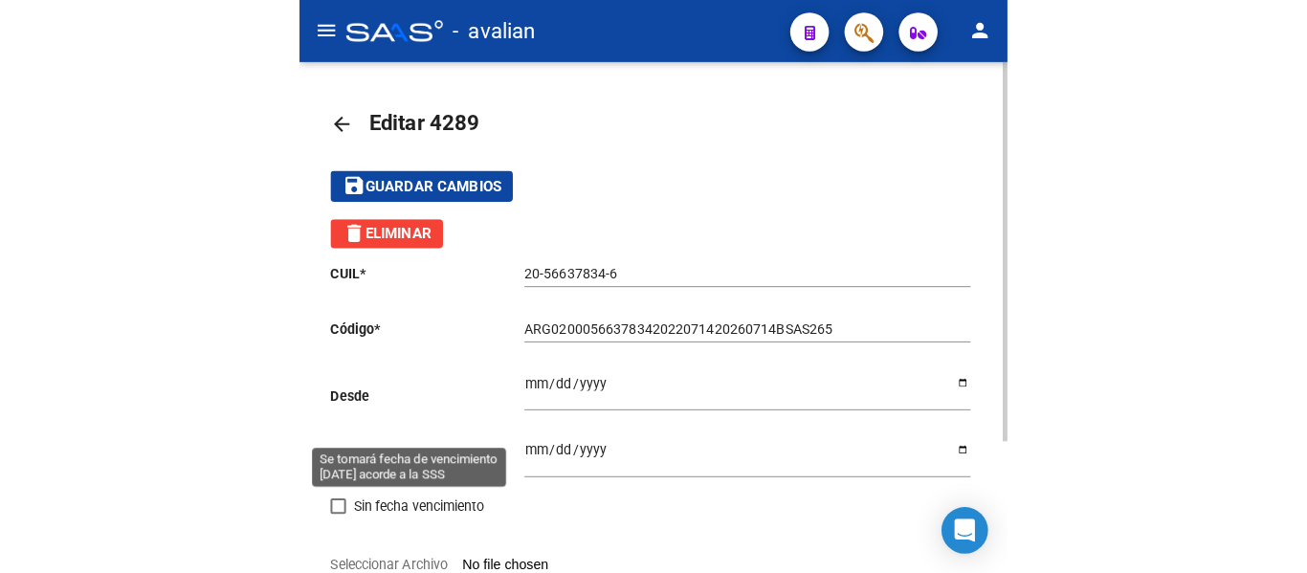
scroll to position [96, 0]
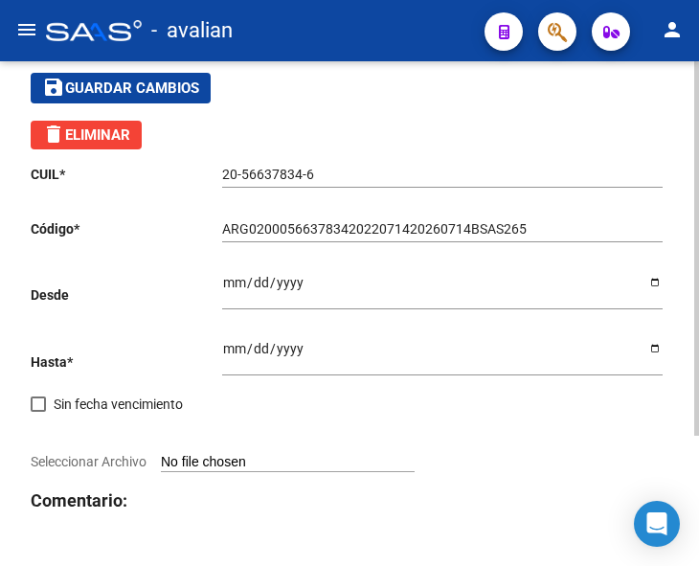
click at [243, 458] on input "Seleccionar Archivo" at bounding box center [288, 463] width 254 height 18
type input "C:\fakepath\20566378346_page-0002.jpg"
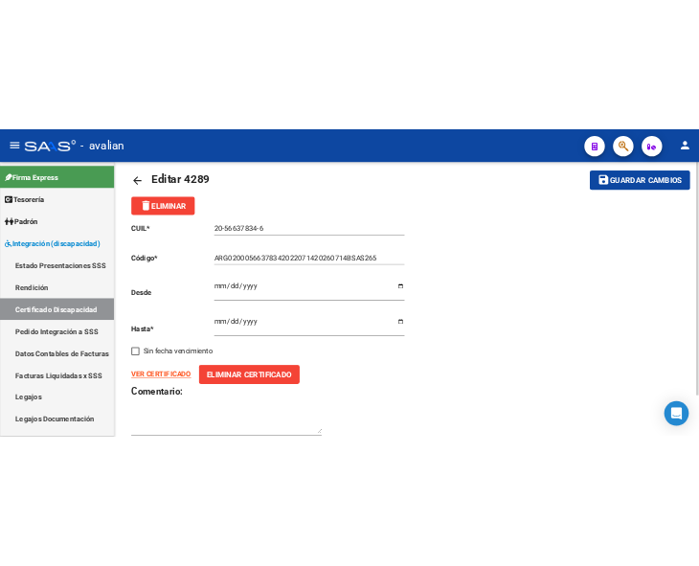
scroll to position [0, 0]
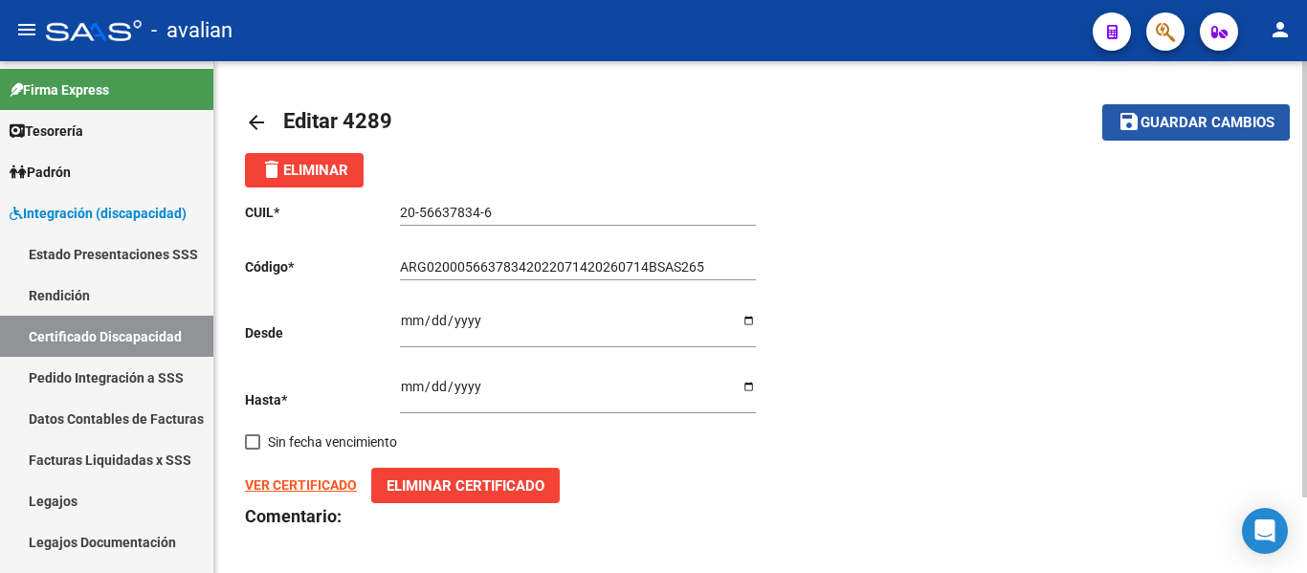
click at [1148, 117] on span "Guardar cambios" at bounding box center [1208, 123] width 134 height 17
click at [247, 111] on mat-icon "arrow_back" at bounding box center [256, 122] width 23 height 23
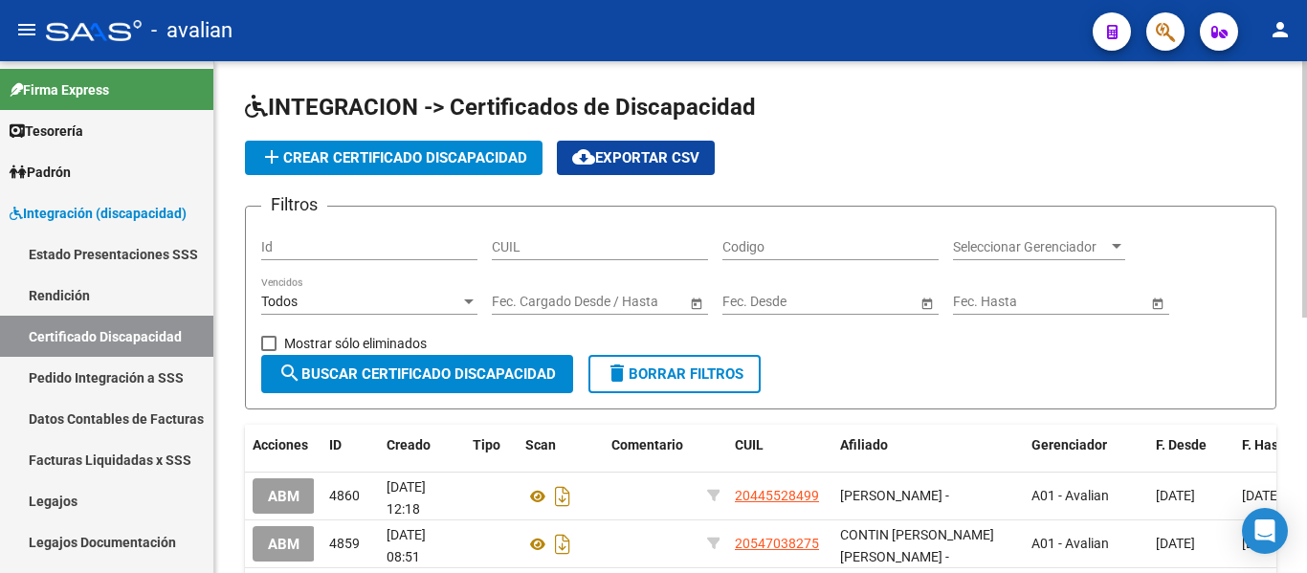
click at [651, 248] on input "CUIL" at bounding box center [600, 247] width 216 height 16
paste input "23-47441110-9"
type input "23-47441110-9"
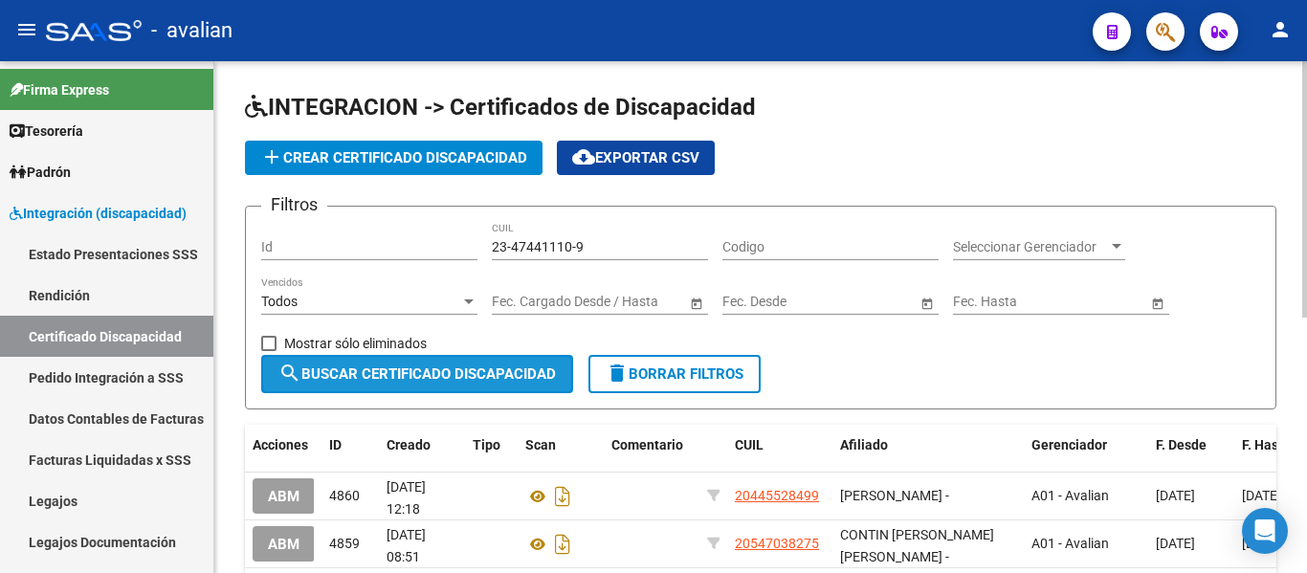
click at [458, 364] on button "search Buscar Certificado Discapacidad" at bounding box center [417, 374] width 312 height 38
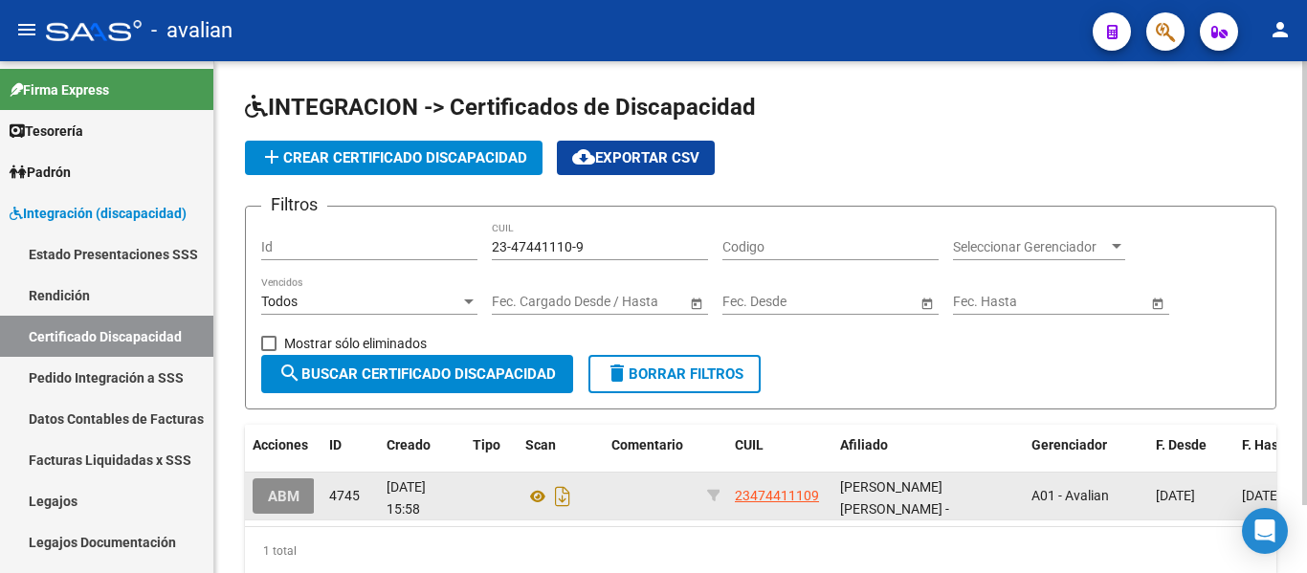
click at [295, 494] on span "ABM" at bounding box center [284, 496] width 32 height 17
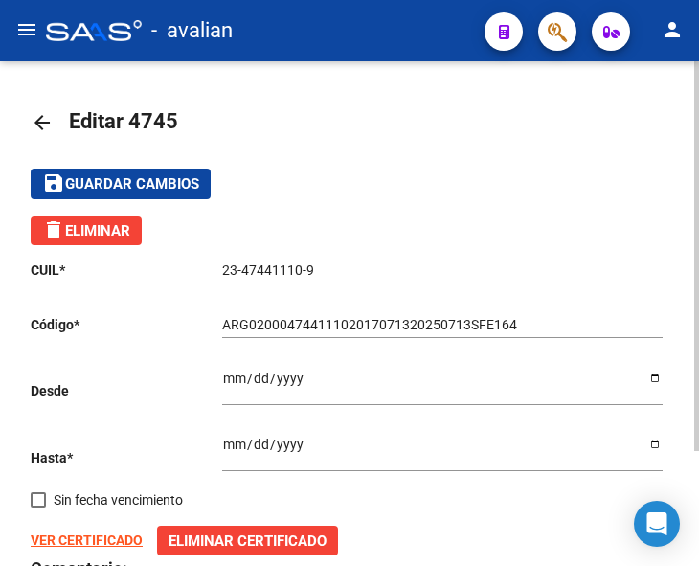
click at [655, 381] on input "[DATE]" at bounding box center [442, 384] width 440 height 29
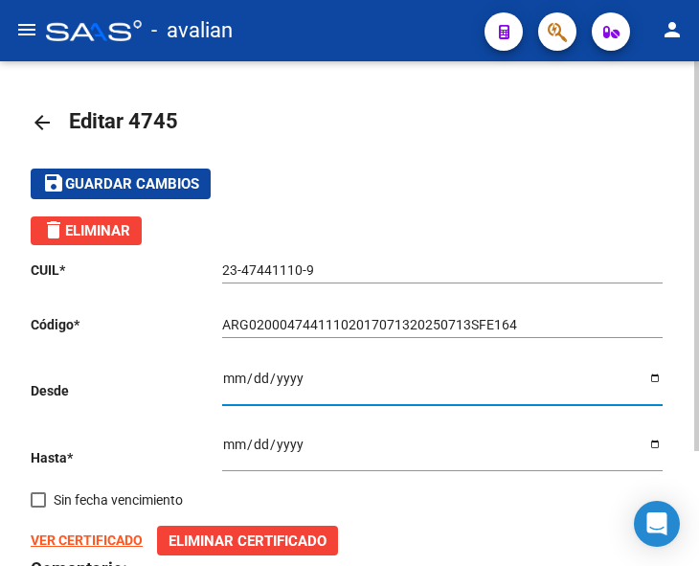
type input "[DATE]"
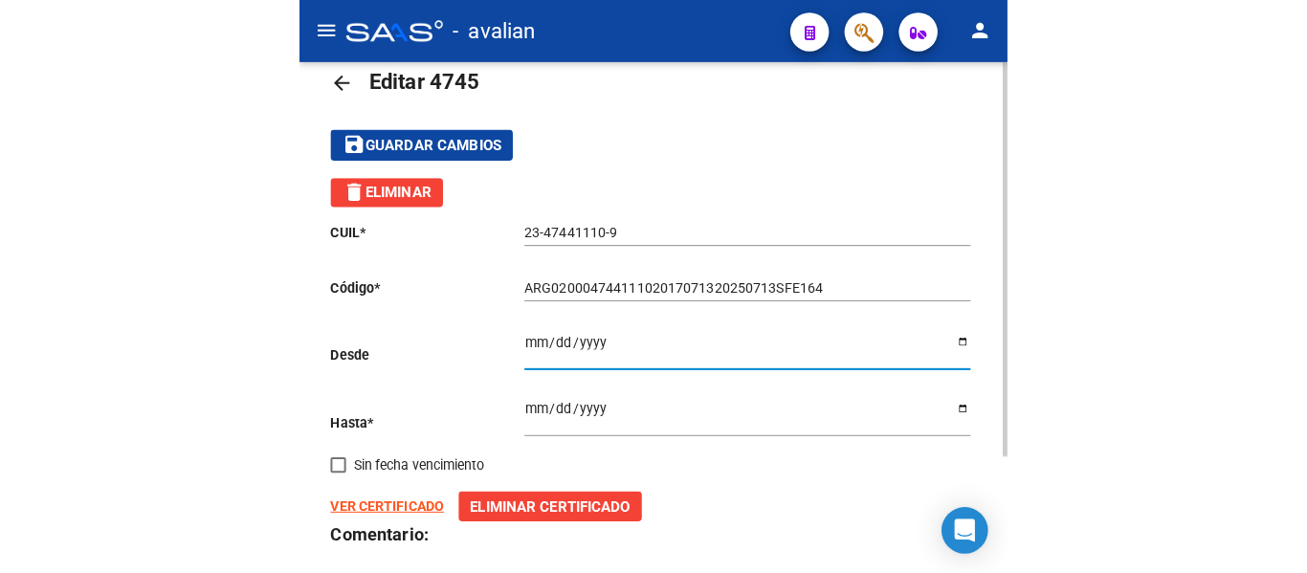
scroll to position [96, 0]
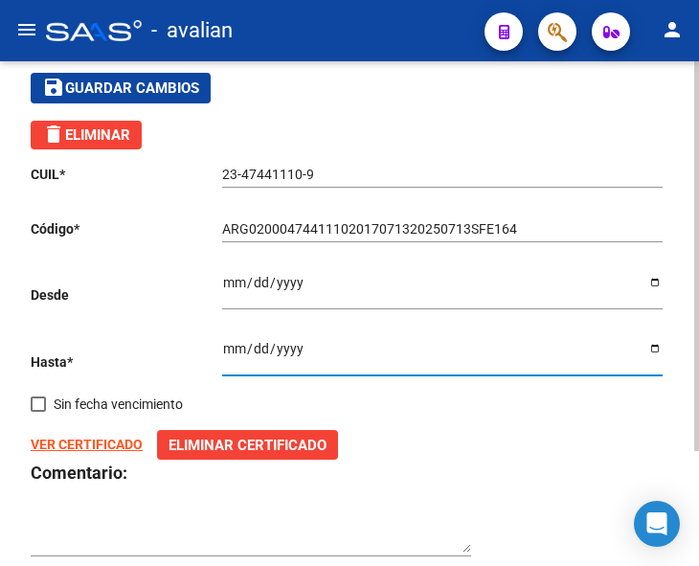
click at [655, 349] on input "[DATE]" at bounding box center [442, 355] width 440 height 29
type input "[DATE]"
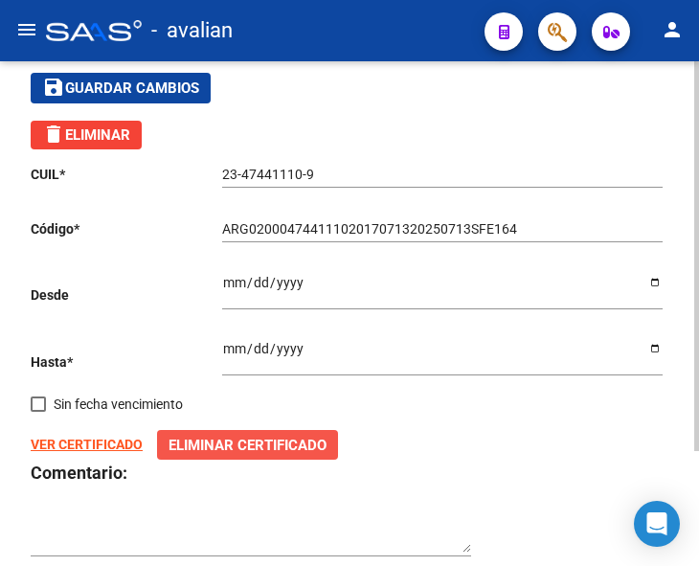
click at [224, 448] on span "Eliminar Certificado" at bounding box center [247, 444] width 158 height 17
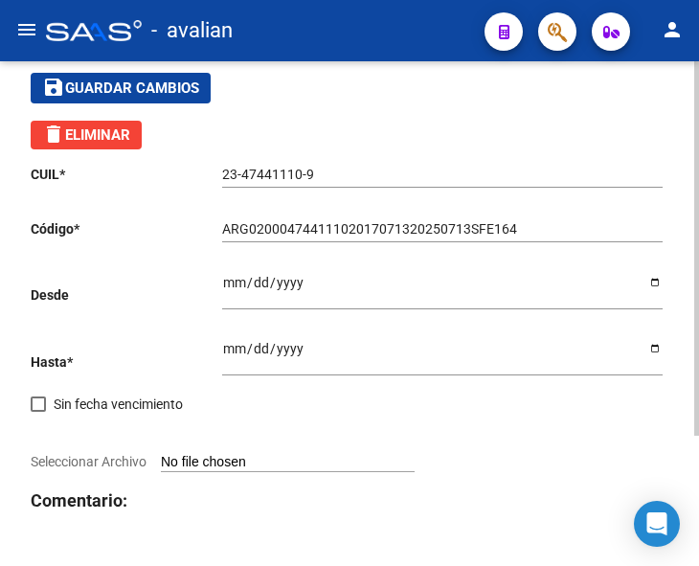
click at [204, 457] on input "Seleccionar Archivo" at bounding box center [288, 463] width 254 height 18
type input "C:\fakepath\CUD ACTUAL [PERSON_NAME] [PERSON_NAME].jpg"
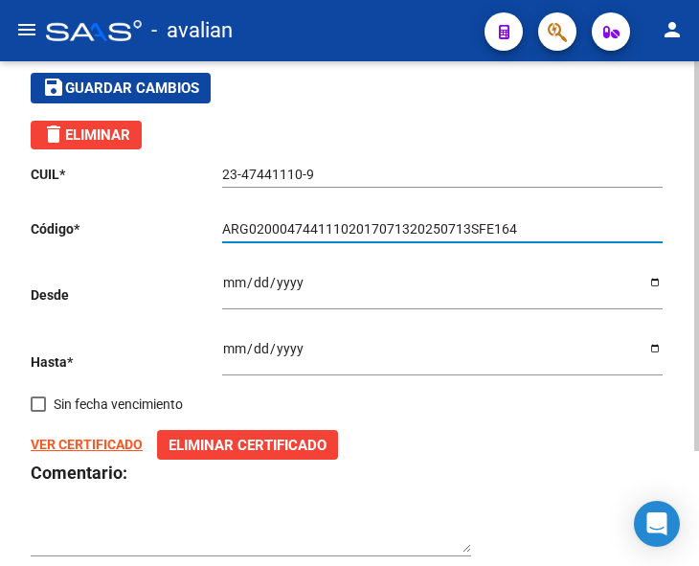
drag, startPoint x: 224, startPoint y: 225, endPoint x: 563, endPoint y: 199, distance: 339.7
click at [563, 199] on div "CUIL * 23-47441110-9 Ingresar el CUIL Código * ARG02000474411102017071320250713…" at bounding box center [349, 360] width 637 height 423
paste input "24122320261223SFE169"
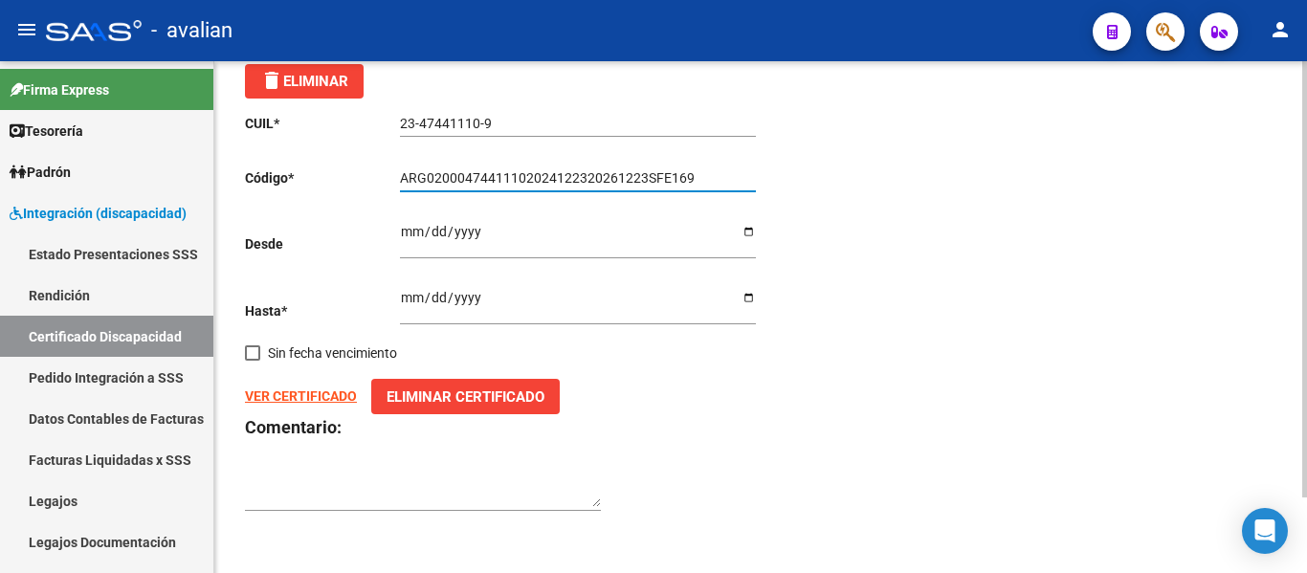
scroll to position [0, 0]
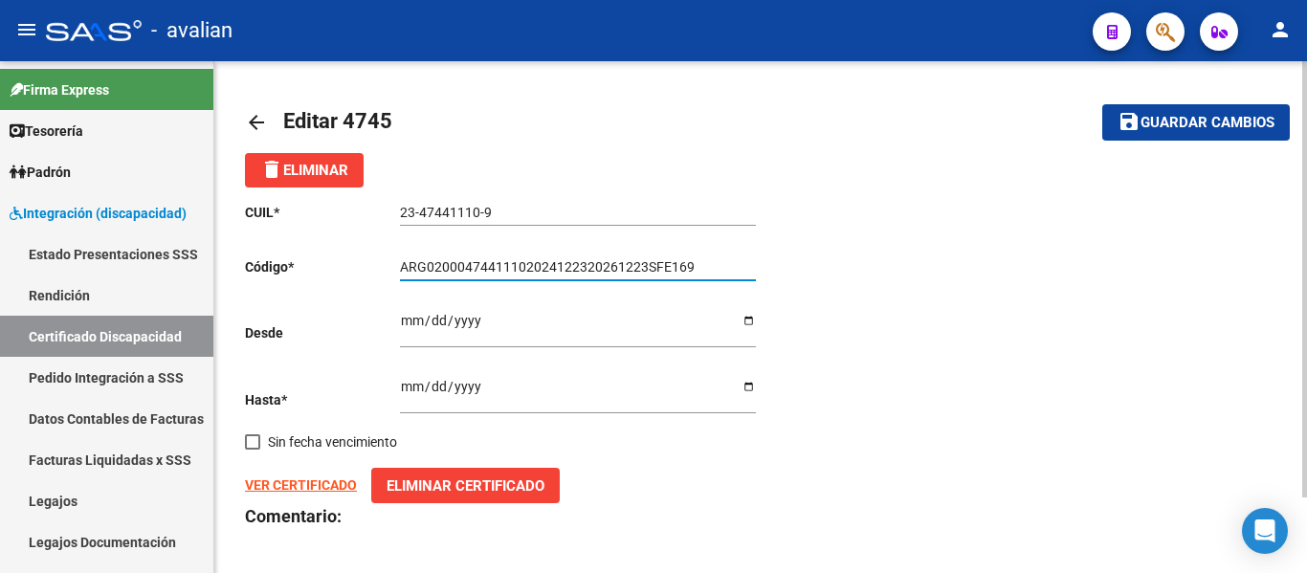
type input "ARG02000474411102024122320261223SFE169"
click at [1249, 131] on span "Guardar cambios" at bounding box center [1208, 123] width 134 height 17
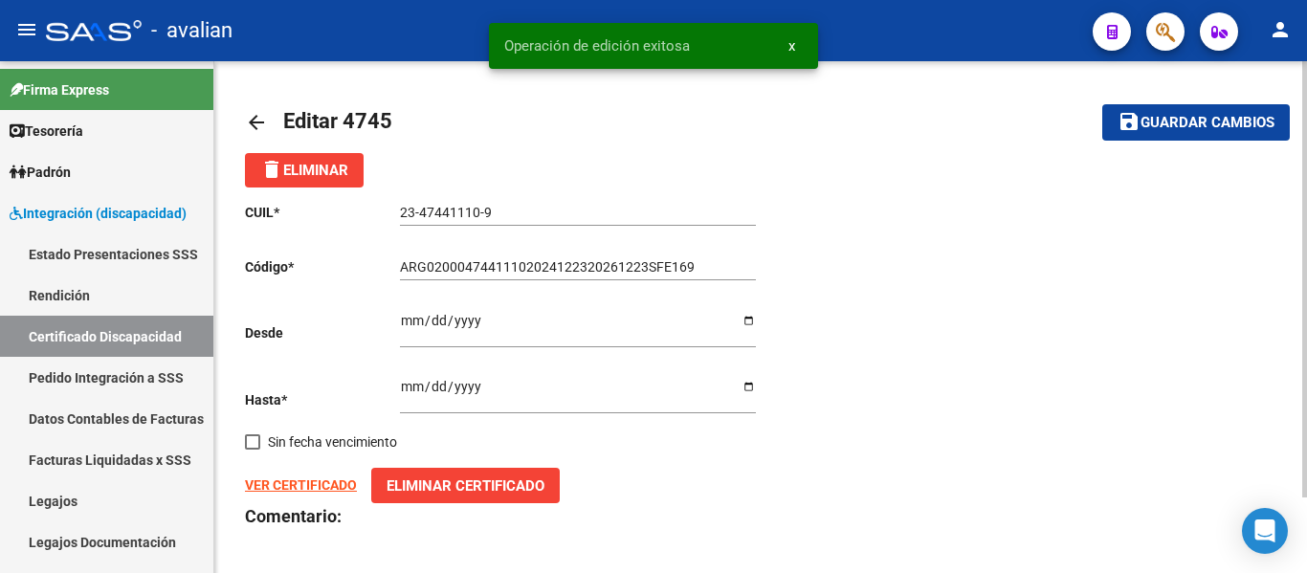
click at [263, 124] on mat-icon "arrow_back" at bounding box center [256, 122] width 23 height 23
